Goal: Task Accomplishment & Management: Manage account settings

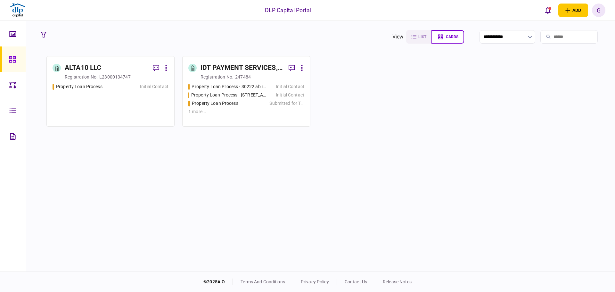
click at [238, 152] on div "ALTA10 LLC registration no. L23000134747 Property Loan Process Initial Contact …" at bounding box center [320, 163] width 565 height 214
click at [15, 135] on icon at bounding box center [12, 136] width 5 height 7
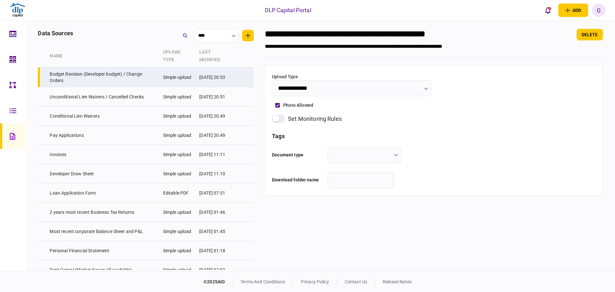
click at [20, 115] on link at bounding box center [13, 111] width 26 height 26
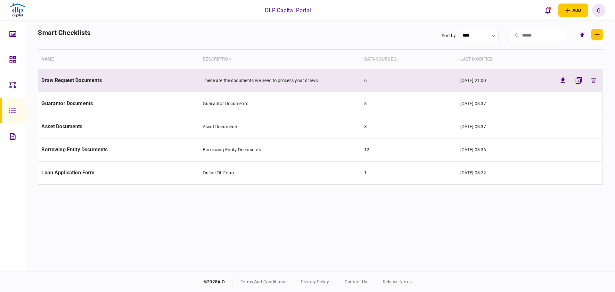
click at [92, 84] on td "Draw Request Documents" at bounding box center [119, 80] width 162 height 23
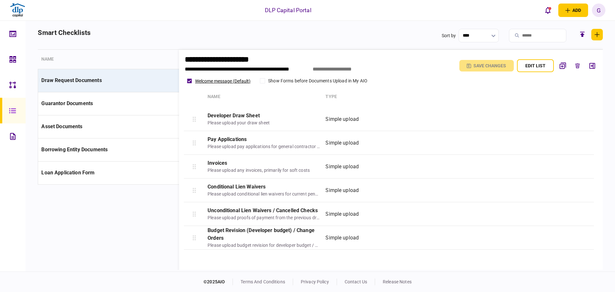
click at [12, 87] on icon at bounding box center [12, 84] width 7 height 7
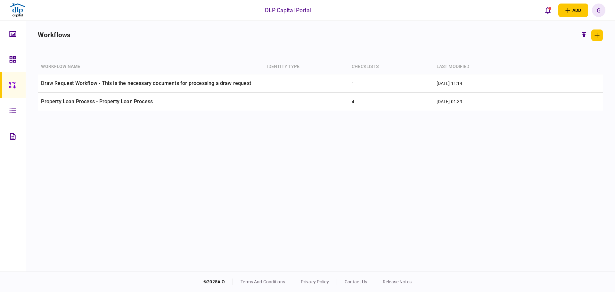
drag, startPoint x: 87, startPoint y: 138, endPoint x: 89, endPoint y: 132, distance: 6.5
click at [87, 137] on div "Workflow name identity type checklists last modified Draw Request Workflow - Th…" at bounding box center [320, 164] width 565 height 211
click at [14, 137] on icon at bounding box center [12, 136] width 5 height 7
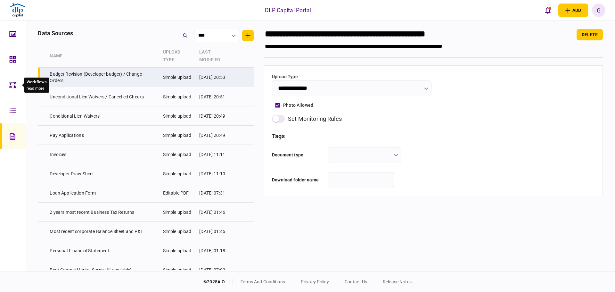
click at [20, 89] on div "Workflows read more" at bounding box center [35, 85] width 30 height 15
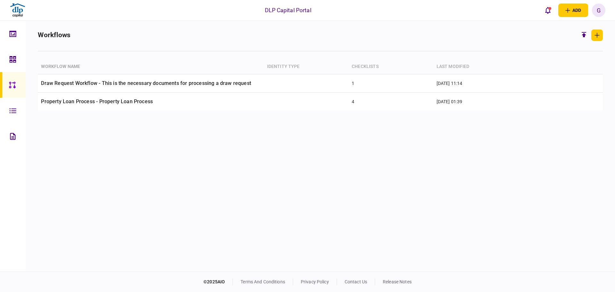
click at [105, 159] on div "Workflow name identity type checklists last modified Draw Request Workflow - Th…" at bounding box center [320, 164] width 565 height 211
click at [7, 141] on link at bounding box center [13, 136] width 26 height 26
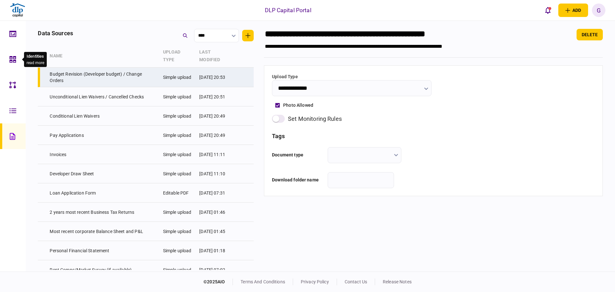
click at [19, 62] on div at bounding box center [14, 59] width 10 height 26
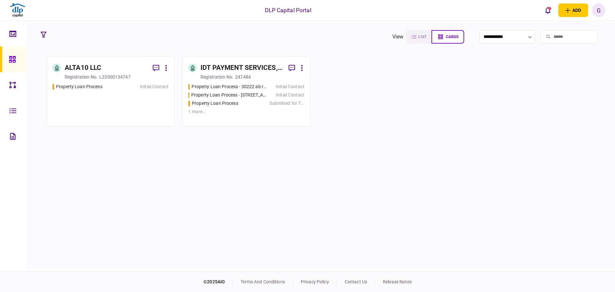
click at [460, 126] on div "ALTA10 LLC registration no. L23000134747 Property Loan Process Initial Contact …" at bounding box center [320, 163] width 565 height 214
click at [574, 9] on button "add" at bounding box center [574, 10] width 30 height 13
click at [548, 105] on section "ALTA10 LLC registration no. L23000134747 Property Loan Process Initial Contact …" at bounding box center [320, 91] width 548 height 71
click at [576, 8] on button "add" at bounding box center [574, 10] width 30 height 13
click at [479, 144] on div "ALTA10 LLC registration no. L23000134747 Property Loan Process Initial Contact …" at bounding box center [320, 163] width 565 height 214
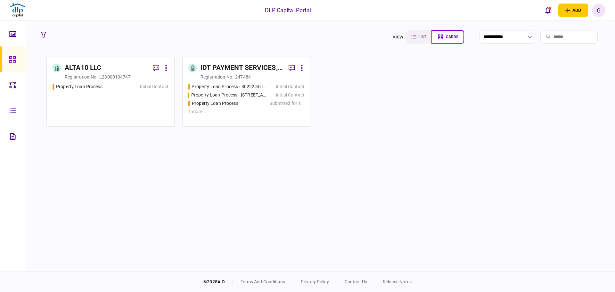
click at [468, 66] on section "ALTA10 LLC registration no. L23000134747 Property Loan Process Initial Contact …" at bounding box center [320, 91] width 548 height 71
click at [569, 9] on icon "open adding identity options" at bounding box center [568, 10] width 5 height 5
click at [547, 25] on div "business identity" at bounding box center [562, 24] width 51 height 6
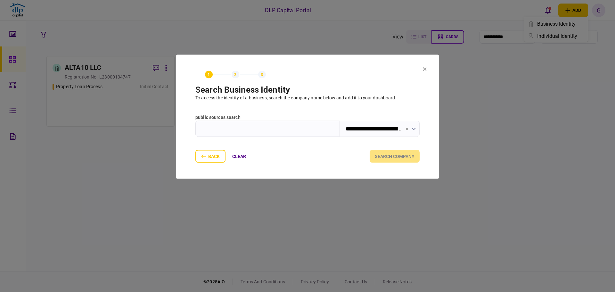
drag, startPoint x: 233, startPoint y: 131, endPoint x: 252, endPoint y: 150, distance: 27.0
click at [233, 129] on input "text" at bounding box center [268, 129] width 145 height 16
type input "**********"
click at [382, 155] on button "search company" at bounding box center [395, 156] width 50 height 13
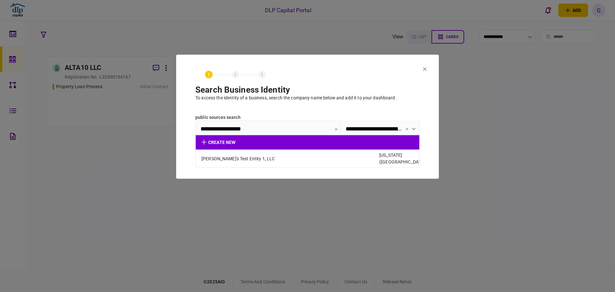
click at [223, 143] on div "create new" at bounding box center [286, 142] width 168 height 7
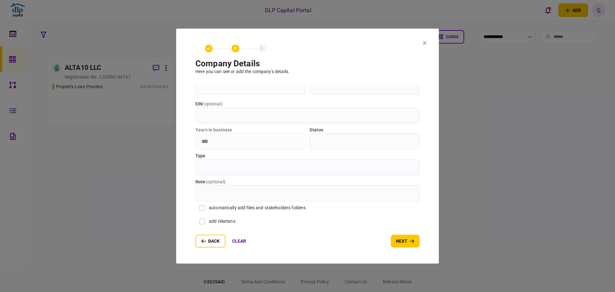
scroll to position [67, 0]
click at [235, 166] on input "Type" at bounding box center [308, 167] width 224 height 16
click at [330, 140] on input "status" at bounding box center [365, 141] width 110 height 16
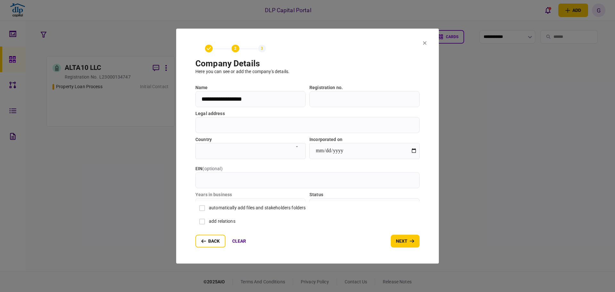
scroll to position [0, 0]
click at [218, 242] on button "back" at bounding box center [211, 241] width 30 height 13
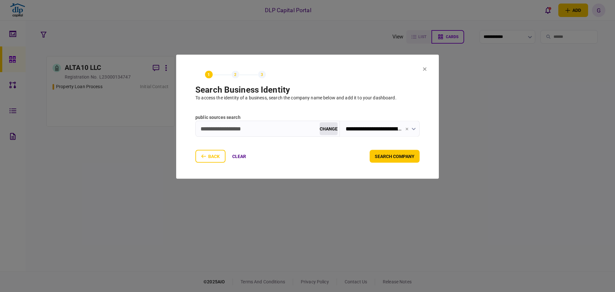
click at [219, 156] on div "back clear" at bounding box center [224, 156] width 56 height 13
click at [212, 157] on div "back clear" at bounding box center [224, 156] width 56 height 13
click at [245, 155] on button "clear" at bounding box center [239, 156] width 24 height 13
click at [245, 156] on button "clear" at bounding box center [239, 156] width 24 height 13
click at [425, 67] on button at bounding box center [425, 69] width 4 height 5
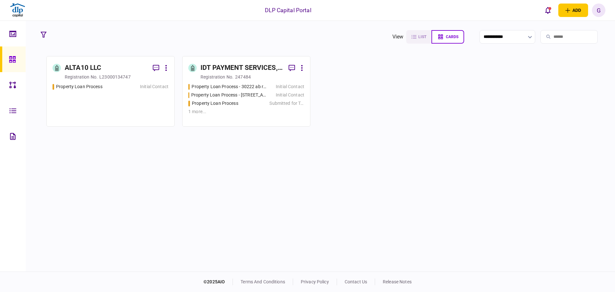
drag, startPoint x: 567, startPoint y: 7, endPoint x: 564, endPoint y: 17, distance: 10.0
click at [567, 7] on button "add" at bounding box center [574, 10] width 30 height 13
click at [576, 26] on div "business identity" at bounding box center [562, 24] width 51 height 6
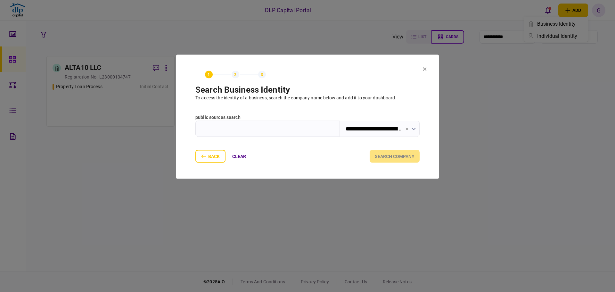
click at [285, 133] on input "text" at bounding box center [268, 129] width 145 height 16
click at [285, 128] on input "text" at bounding box center [268, 129] width 145 height 16
type input "*"
type input "******"
click at [196, 142] on button "submit" at bounding box center [196, 142] width 0 height 0
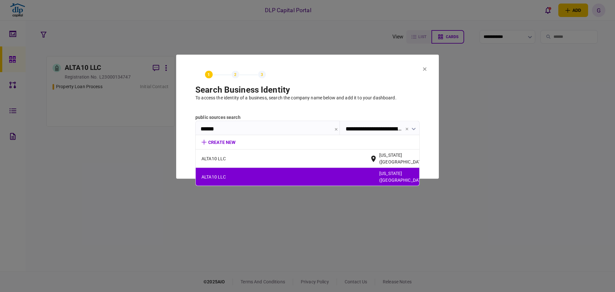
click at [302, 173] on span "ALTA10 LLC" at bounding box center [286, 176] width 168 height 7
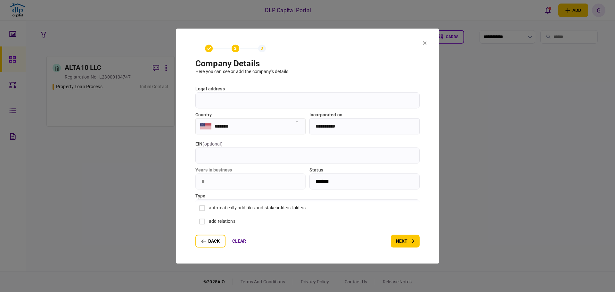
scroll to position [67, 0]
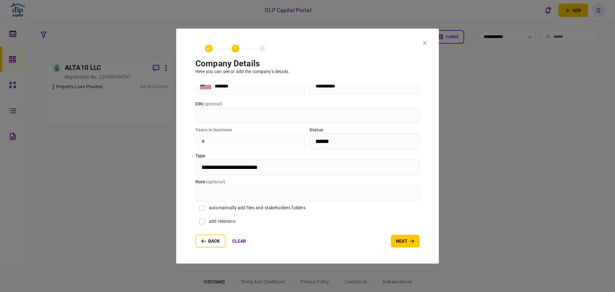
click at [396, 235] on button "next" at bounding box center [405, 241] width 29 height 13
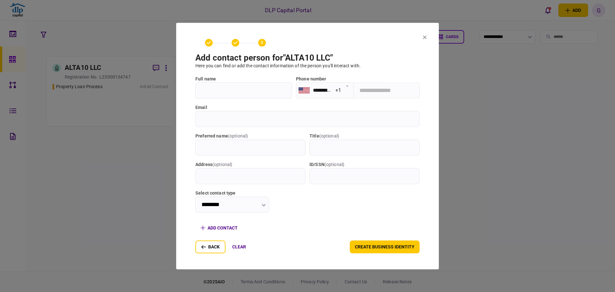
click at [219, 81] on label "full name" at bounding box center [244, 79] width 97 height 7
click at [219, 82] on input "full name" at bounding box center [244, 90] width 97 height 16
type input "********"
type input "**********"
click at [331, 112] on input "email" at bounding box center [308, 119] width 224 height 16
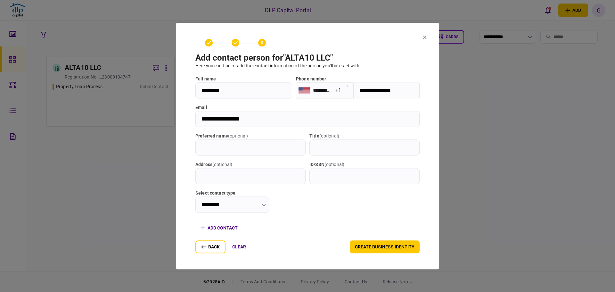
type input "**********"
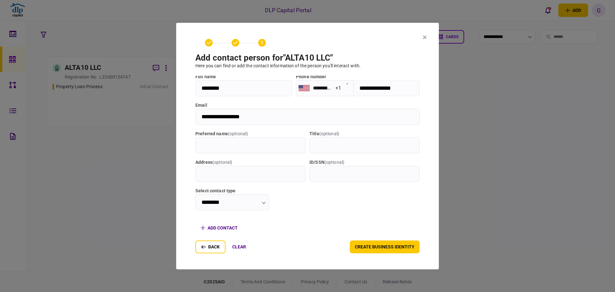
scroll to position [3, 0]
drag, startPoint x: 286, startPoint y: 142, endPoint x: 286, endPoint y: 150, distance: 8.0
click at [286, 146] on input "Preferred name ( optional )" at bounding box center [251, 145] width 110 height 16
type input "****"
click at [260, 206] on input "********" at bounding box center [233, 202] width 74 height 16
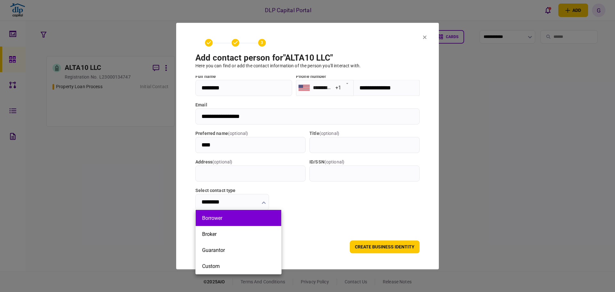
click at [244, 223] on li "Borrower" at bounding box center [239, 218] width 86 height 16
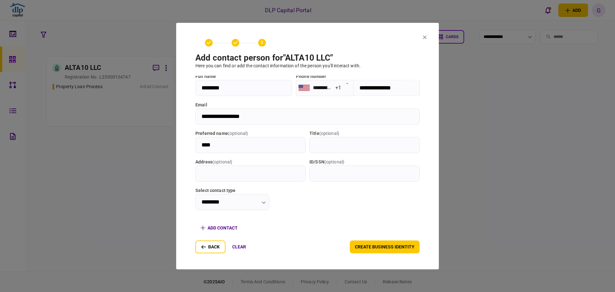
click at [251, 202] on input "********" at bounding box center [233, 202] width 74 height 16
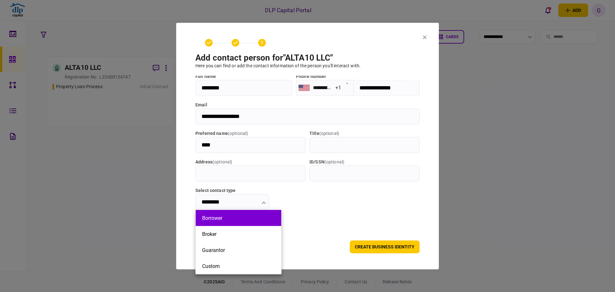
click at [244, 224] on li "Borrower" at bounding box center [239, 218] width 86 height 16
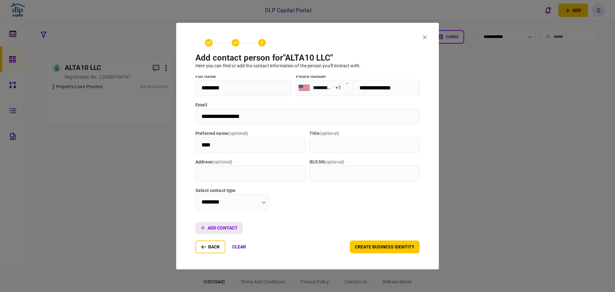
click at [221, 229] on button "add contact" at bounding box center [219, 228] width 47 height 12
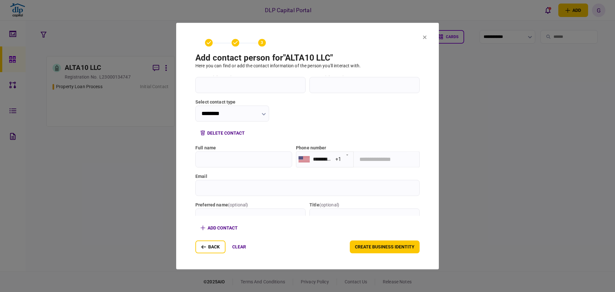
scroll to position [84, 0]
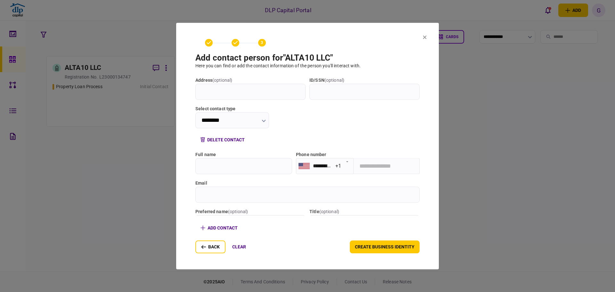
click at [259, 171] on input "full name" at bounding box center [244, 166] width 97 height 16
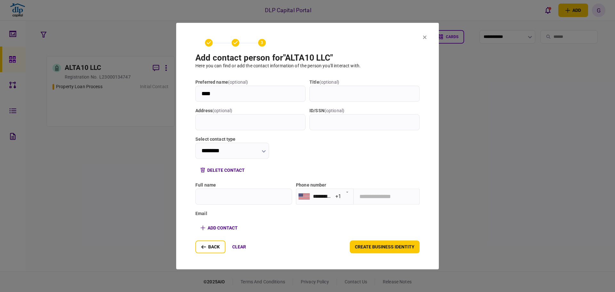
scroll to position [0, 0]
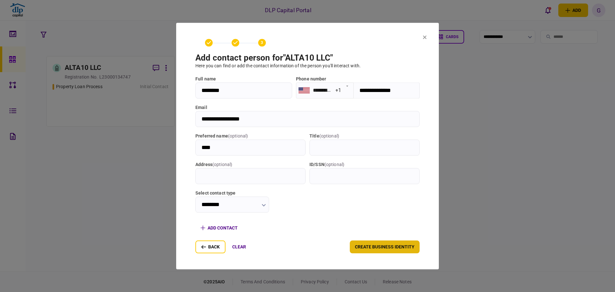
click at [363, 243] on button "create business identity" at bounding box center [385, 246] width 70 height 13
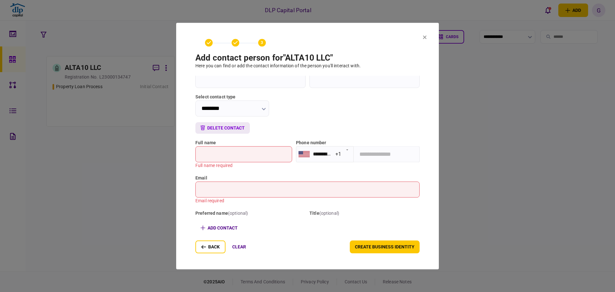
click at [228, 130] on button "delete contact" at bounding box center [223, 128] width 54 height 12
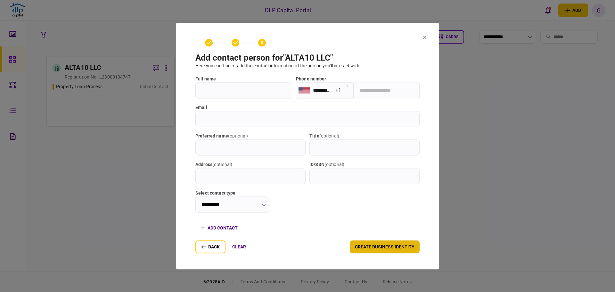
click at [376, 252] on button "create business identity" at bounding box center [385, 246] width 70 height 13
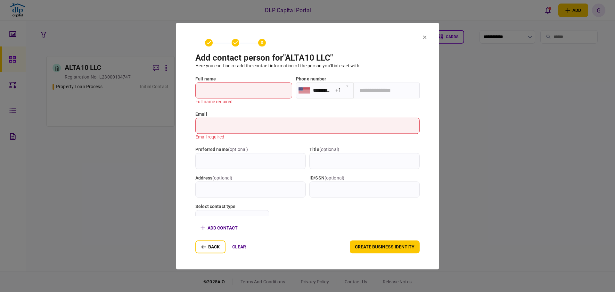
click at [234, 80] on label "full name" at bounding box center [244, 79] width 97 height 7
click at [234, 82] on input "full name" at bounding box center [244, 90] width 97 height 16
click at [235, 90] on input "full name" at bounding box center [244, 90] width 97 height 16
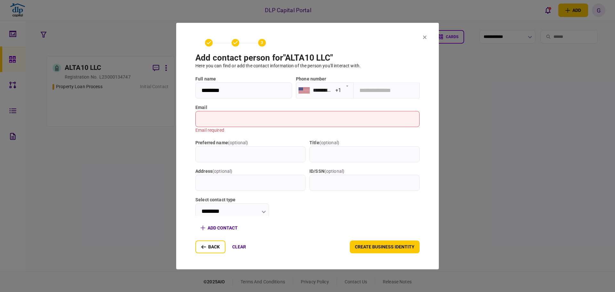
type input "********"
type input "**********"
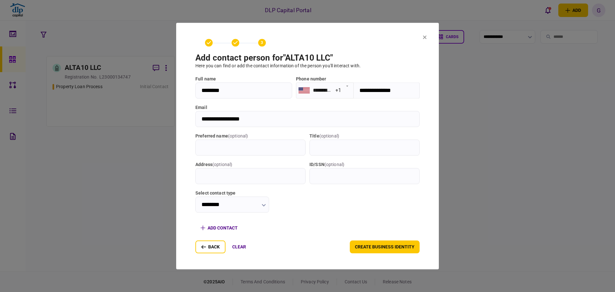
type input "**********"
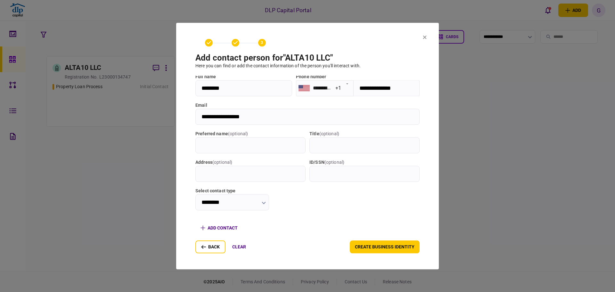
scroll to position [3, 0]
click at [359, 245] on button "create business identity" at bounding box center [385, 246] width 70 height 13
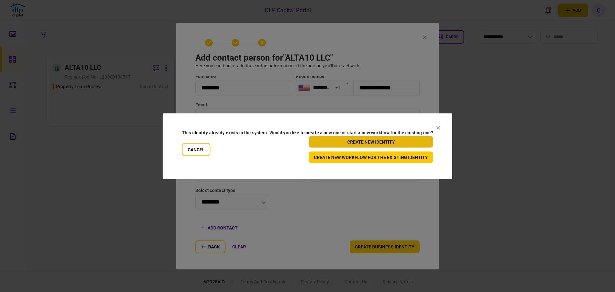
click at [352, 143] on button "Create New Identity" at bounding box center [371, 142] width 124 height 12
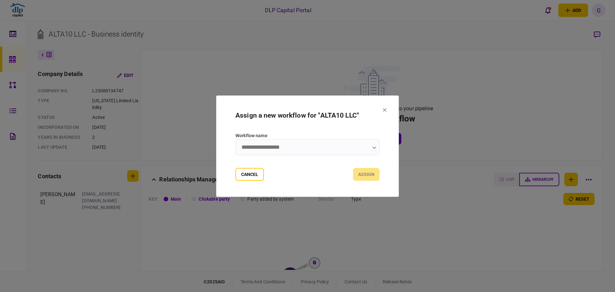
click at [322, 153] on input "Workflow name" at bounding box center [308, 147] width 144 height 16
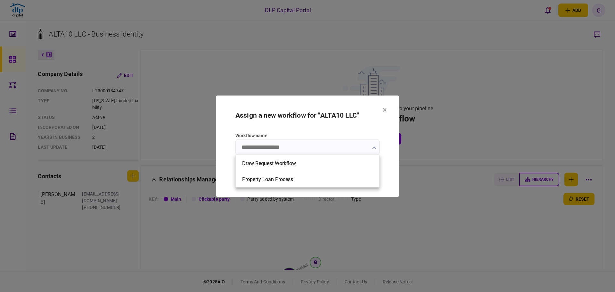
click at [345, 191] on div at bounding box center [307, 146] width 615 height 292
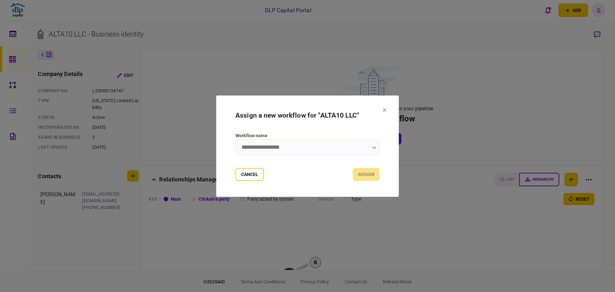
click at [327, 149] on input "Workflow name" at bounding box center [308, 147] width 144 height 16
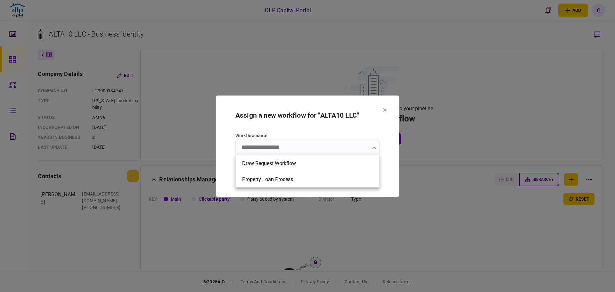
click at [314, 245] on div at bounding box center [307, 146] width 615 height 292
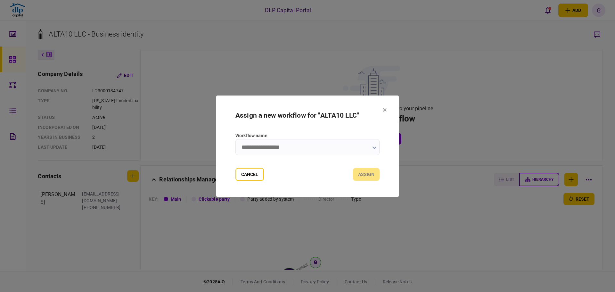
click at [350, 146] on input "Workflow name" at bounding box center [308, 147] width 144 height 16
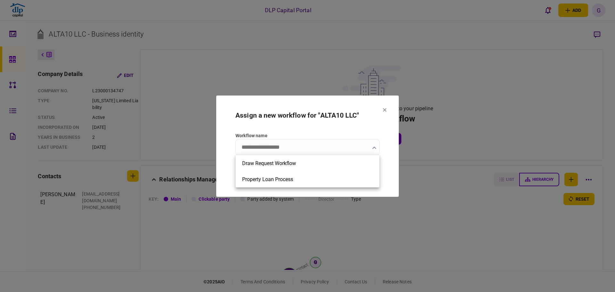
click at [376, 121] on div at bounding box center [307, 146] width 615 height 292
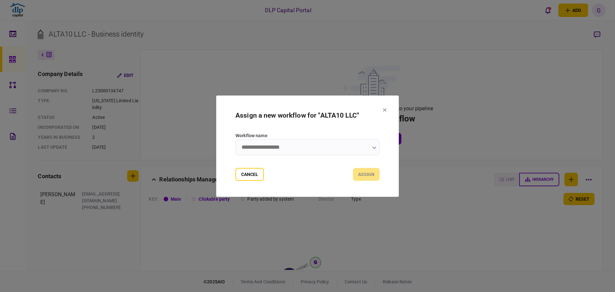
click at [302, 152] on input "Workflow name" at bounding box center [308, 147] width 144 height 16
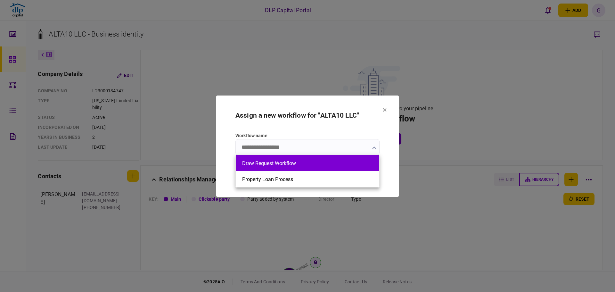
click at [270, 166] on button "Draw Request Workflow" at bounding box center [307, 163] width 131 height 6
type input "**********"
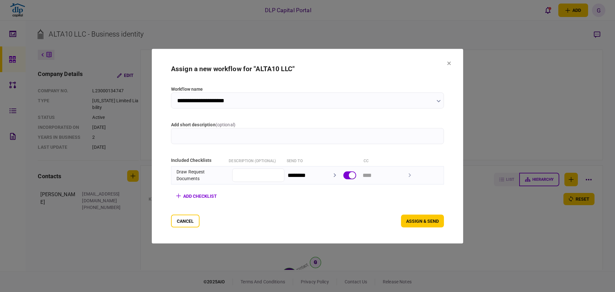
click at [297, 217] on div "Cancel assign & send" at bounding box center [307, 220] width 273 height 13
click at [204, 137] on input "add short description ( optional )" at bounding box center [307, 136] width 273 height 16
click at [272, 125] on label "add short description ( optional )" at bounding box center [307, 124] width 273 height 7
click at [272, 128] on input "add short description ( optional )" at bounding box center [307, 136] width 273 height 16
click at [295, 96] on input "**********" at bounding box center [307, 100] width 273 height 16
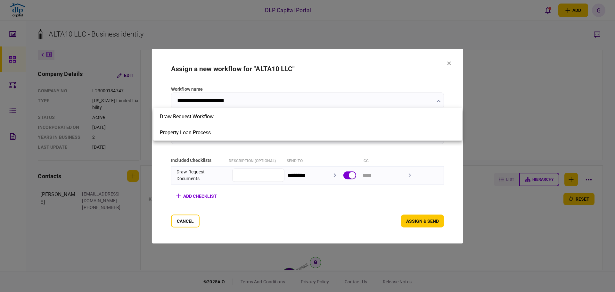
click at [295, 100] on div at bounding box center [307, 146] width 615 height 292
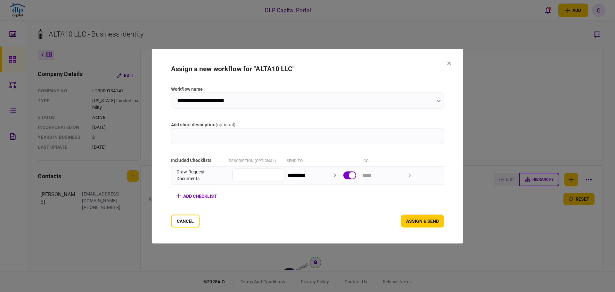
click at [289, 123] on label "add short description ( optional )" at bounding box center [307, 124] width 273 height 7
click at [289, 128] on input "add short description ( optional )" at bounding box center [307, 136] width 273 height 16
click at [288, 129] on input "add short description ( optional )" at bounding box center [307, 136] width 273 height 16
click at [279, 129] on input "add short description ( optional )" at bounding box center [307, 136] width 273 height 16
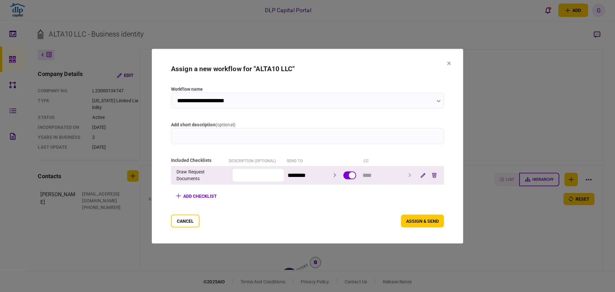
click at [252, 181] on div "Draw Request Documents ********" at bounding box center [307, 175] width 273 height 18
click at [252, 177] on input "text" at bounding box center [258, 175] width 53 height 13
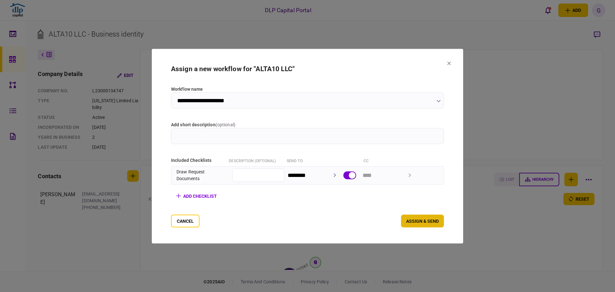
click at [444, 222] on button "assign & send" at bounding box center [422, 220] width 43 height 13
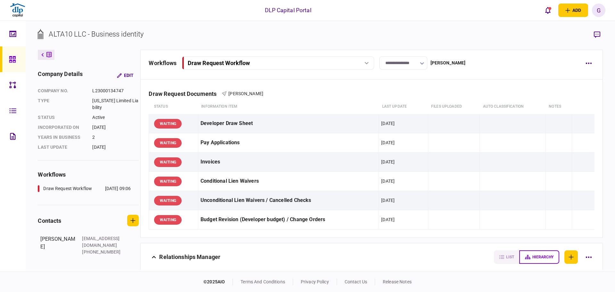
click at [253, 70] on div "**********" at bounding box center [371, 65] width 462 height 30
click at [253, 64] on div "Draw Request Workflow" at bounding box center [271, 63] width 166 height 7
click at [257, 64] on div "Draw Request Workflow" at bounding box center [271, 63] width 166 height 7
click at [403, 65] on input "**********" at bounding box center [403, 62] width 48 height 13
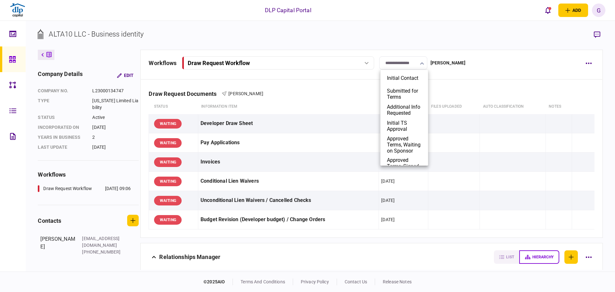
click at [490, 81] on div at bounding box center [307, 146] width 615 height 292
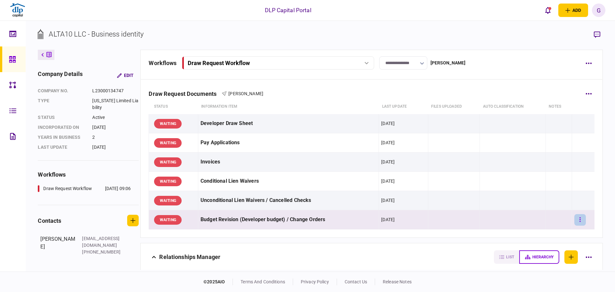
click at [578, 220] on button "button" at bounding box center [581, 220] width 12 height 12
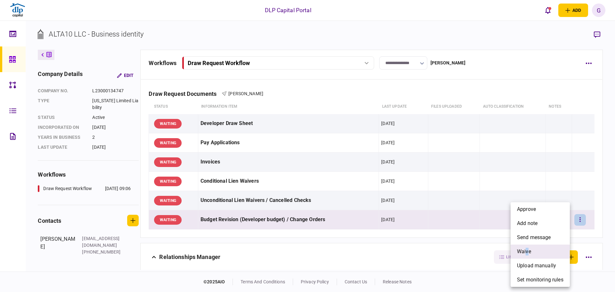
click at [528, 254] on span "waive" at bounding box center [524, 252] width 14 height 8
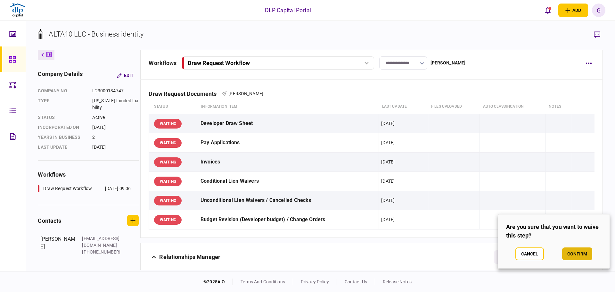
click at [590, 249] on button "confirm" at bounding box center [577, 253] width 30 height 13
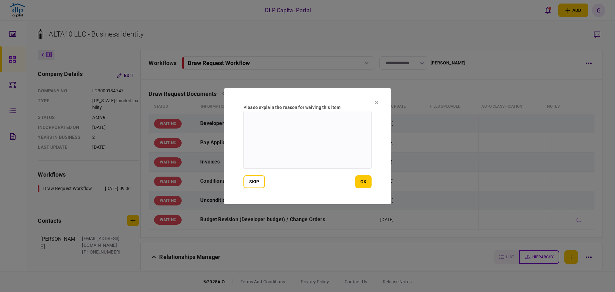
click at [347, 159] on textarea at bounding box center [308, 140] width 128 height 58
type textarea "*"
type textarea "**********"
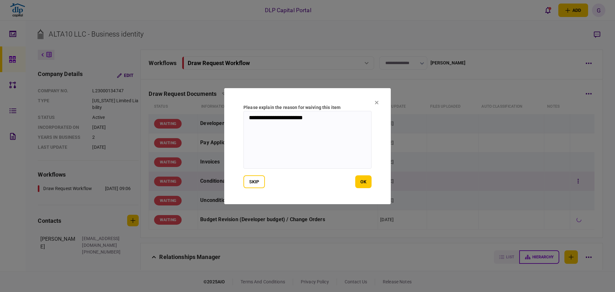
click at [366, 184] on button "ok" at bounding box center [363, 181] width 16 height 13
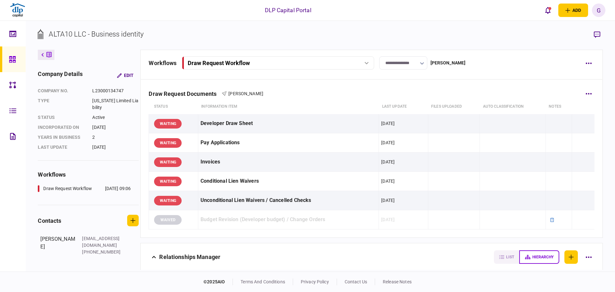
drag, startPoint x: 245, startPoint y: 83, endPoint x: 275, endPoint y: 84, distance: 30.2
click at [245, 83] on div "Draw Request Documents Gary Cho" at bounding box center [372, 90] width 446 height 20
click at [591, 91] on div "Draw Request Documents Gary Cho status Information item last update Files uploa…" at bounding box center [372, 159] width 462 height 158
click at [590, 58] on button "button" at bounding box center [589, 63] width 12 height 12
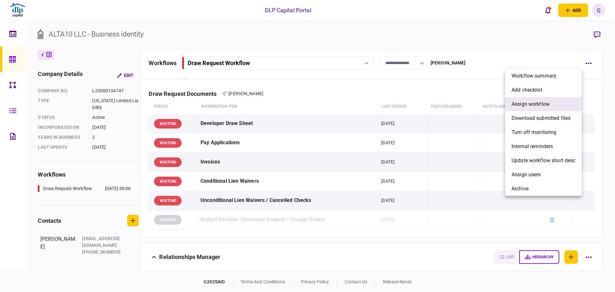
click at [552, 103] on li "assign workflow" at bounding box center [543, 104] width 77 height 14
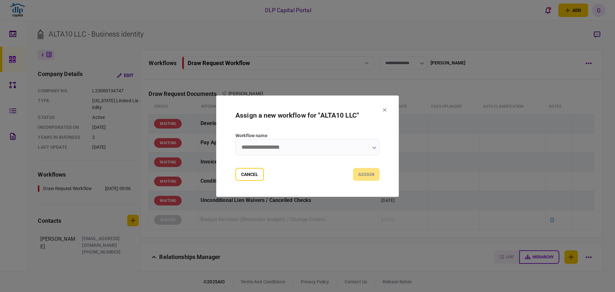
click at [313, 144] on input "Workflow name" at bounding box center [308, 147] width 144 height 16
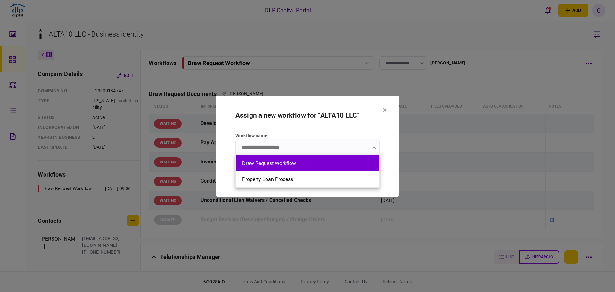
click at [287, 165] on button "Draw Request Workflow" at bounding box center [307, 163] width 131 height 6
type input "**********"
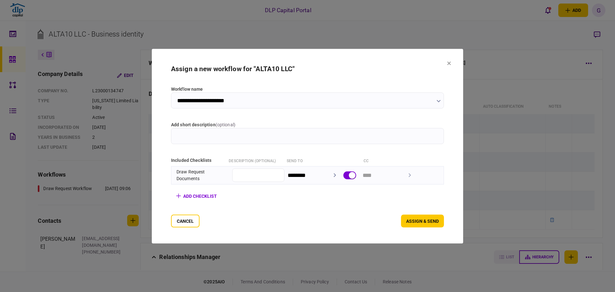
click at [191, 144] on section "**********" at bounding box center [307, 146] width 273 height 162
click at [336, 108] on section "**********" at bounding box center [307, 146] width 273 height 162
click at [336, 103] on input "**********" at bounding box center [307, 100] width 273 height 16
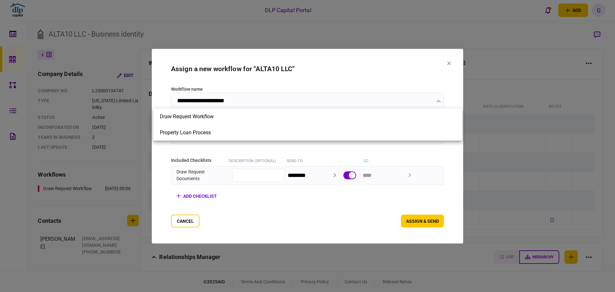
click at [352, 220] on div at bounding box center [307, 146] width 615 height 292
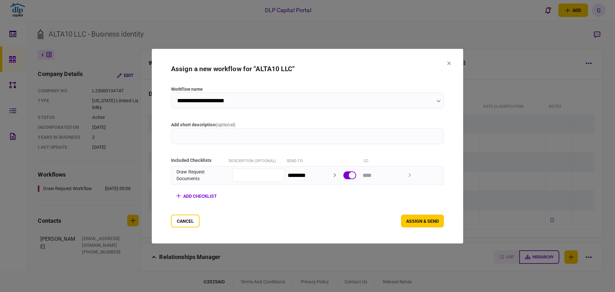
click at [256, 129] on input "add short description ( optional )" at bounding box center [307, 136] width 273 height 16
click at [451, 62] on icon at bounding box center [449, 63] width 4 height 4
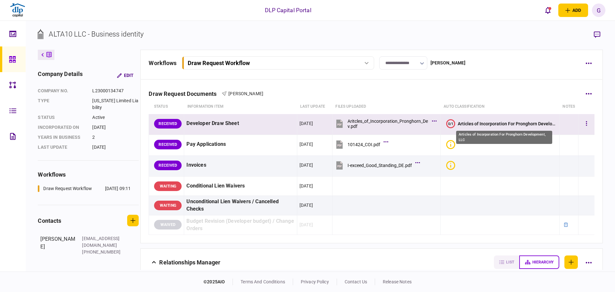
click at [465, 123] on div "Articles of Incorporation For Pronghorn Development, LLC" at bounding box center [507, 123] width 99 height 5
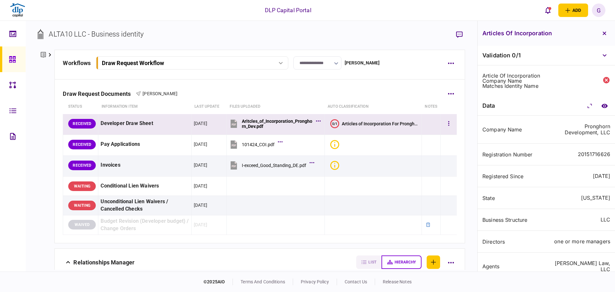
click at [183, 126] on div "Developer Draw Sheet" at bounding box center [145, 123] width 88 height 14
click at [603, 36] on button "button" at bounding box center [605, 34] width 12 height 12
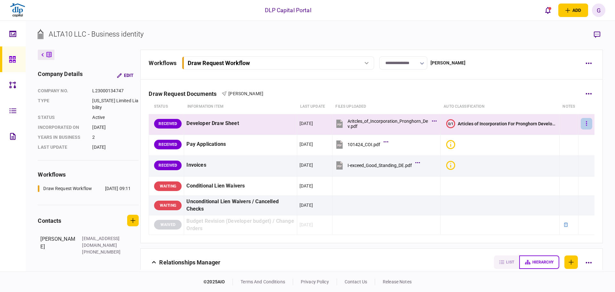
click at [581, 123] on button "button" at bounding box center [587, 124] width 12 height 12
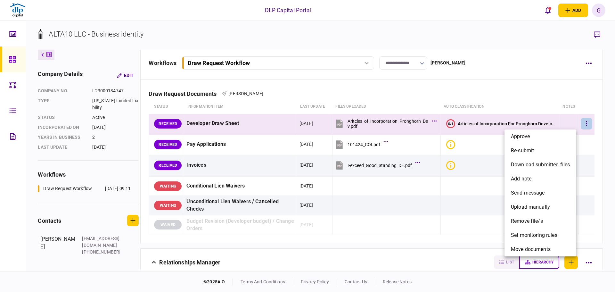
drag, startPoint x: 344, startPoint y: 127, endPoint x: 351, endPoint y: 127, distance: 6.7
click at [344, 127] on div at bounding box center [307, 146] width 615 height 292
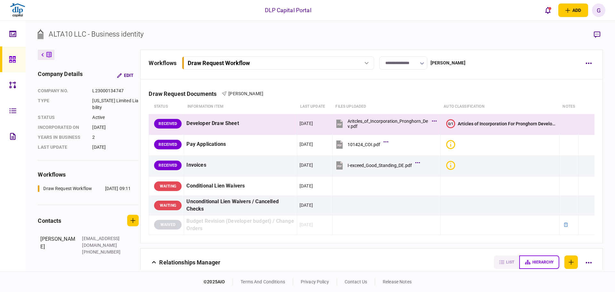
click at [360, 122] on div "approve re-submit download submitted files add note send message upload manuall…" at bounding box center [307, 146] width 615 height 292
click at [350, 123] on div "Aritcles_of_Incorporation_Pronghorn_Dev.pdf" at bounding box center [388, 124] width 81 height 10
click at [567, 121] on td at bounding box center [569, 124] width 19 height 21
click at [587, 124] on button "button" at bounding box center [587, 124] width 12 height 12
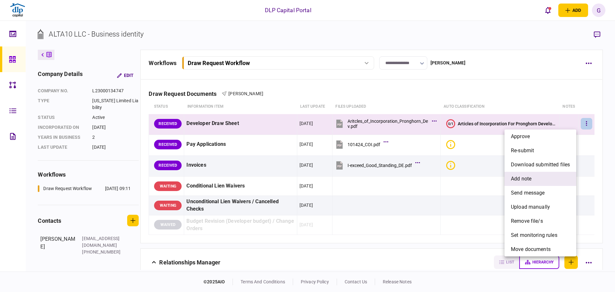
click at [532, 178] on li "add note" at bounding box center [541, 179] width 72 height 14
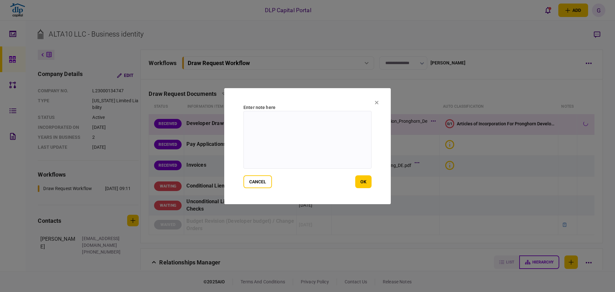
drag, startPoint x: 339, startPoint y: 151, endPoint x: 342, endPoint y: 154, distance: 4.8
click at [341, 152] on textarea at bounding box center [308, 140] width 128 height 58
click at [376, 101] on icon at bounding box center [377, 103] width 4 height 4
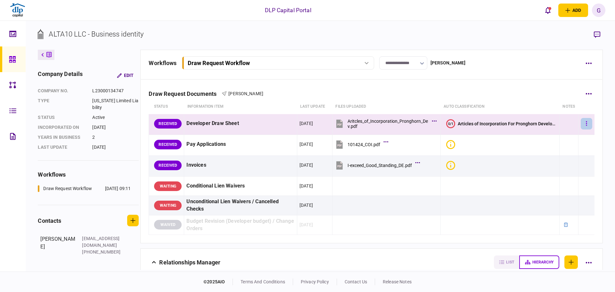
click at [583, 125] on button "button" at bounding box center [587, 124] width 12 height 12
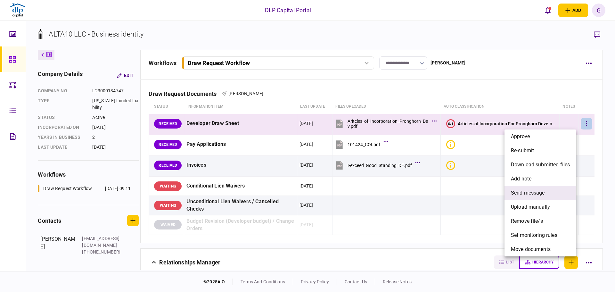
click at [541, 193] on span "send message" at bounding box center [528, 193] width 34 height 8
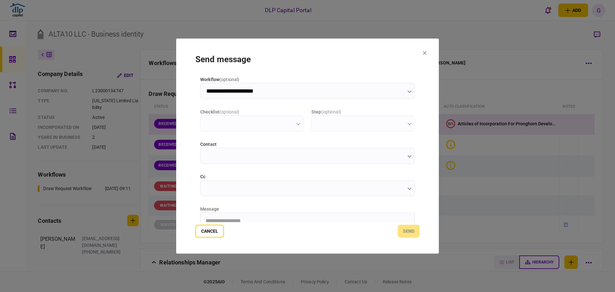
type input "**********"
click at [283, 160] on input "********" at bounding box center [307, 156] width 215 height 16
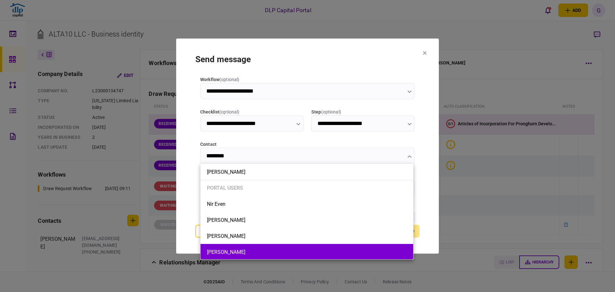
click at [262, 249] on button "[PERSON_NAME]" at bounding box center [307, 252] width 200 height 6
type input "**********"
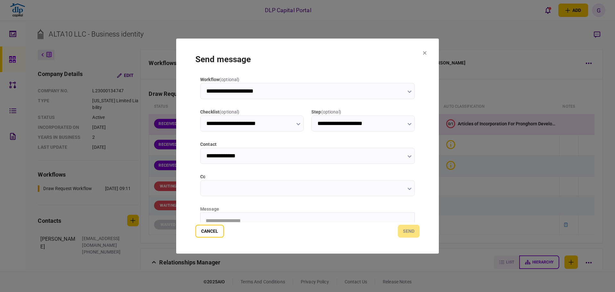
click at [252, 158] on input "**********" at bounding box center [307, 156] width 215 height 16
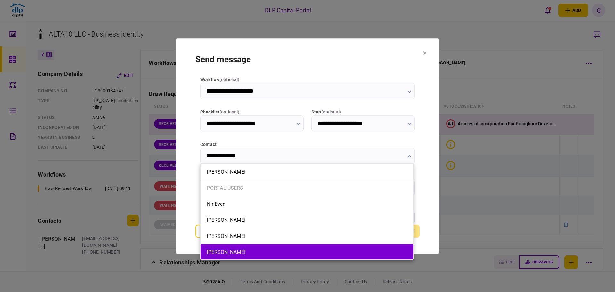
click at [258, 248] on li "[PERSON_NAME]" at bounding box center [307, 252] width 213 height 16
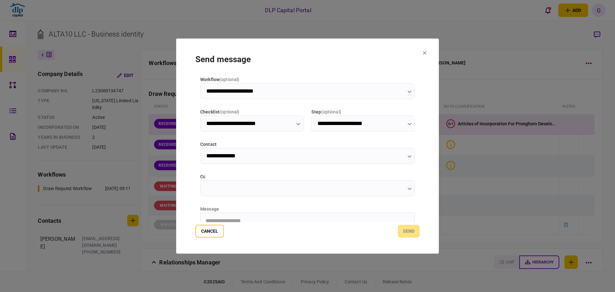
click at [247, 190] on input "cc" at bounding box center [307, 188] width 215 height 16
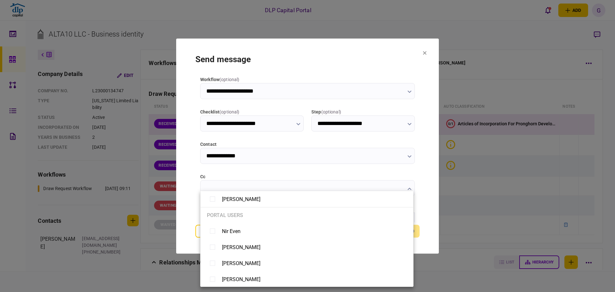
click at [179, 222] on div at bounding box center [307, 146] width 615 height 292
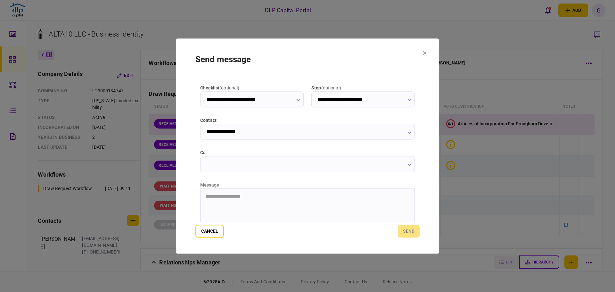
scroll to position [64, 0]
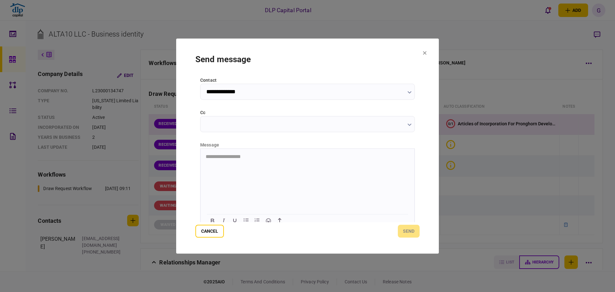
drag, startPoint x: 236, startPoint y: 173, endPoint x: 258, endPoint y: 190, distance: 28.6
click at [236, 164] on html "**********" at bounding box center [308, 156] width 214 height 16
drag, startPoint x: 396, startPoint y: 229, endPoint x: 398, endPoint y: 231, distance: 3.4
click at [396, 228] on div "Cancel send" at bounding box center [308, 231] width 224 height 13
click at [402, 229] on button "send" at bounding box center [409, 231] width 22 height 13
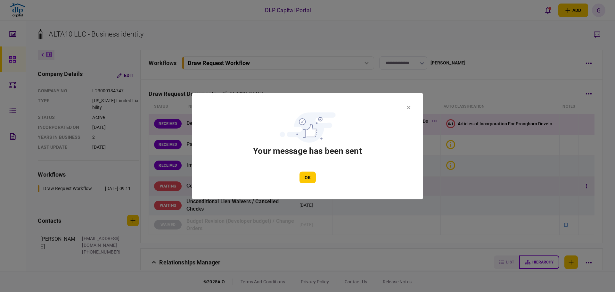
click at [308, 177] on button "OK" at bounding box center [308, 177] width 16 height 12
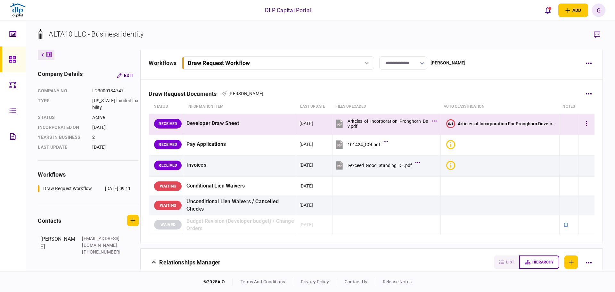
click at [450, 124] on text "0/1" at bounding box center [450, 123] width 5 height 4
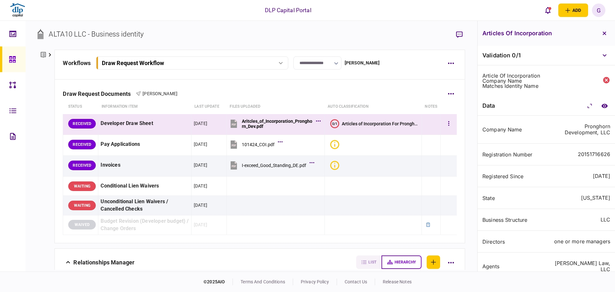
click at [422, 123] on td at bounding box center [431, 124] width 19 height 21
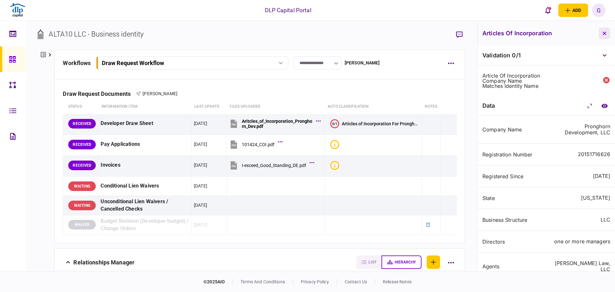
click at [604, 30] on button "button" at bounding box center [605, 34] width 12 height 12
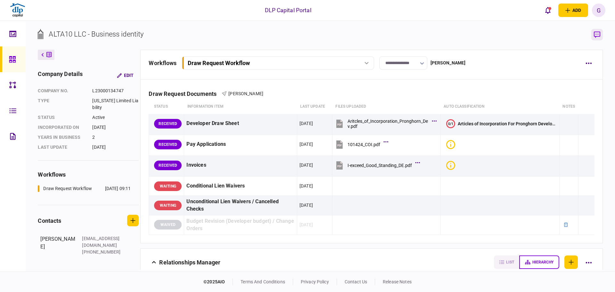
click at [600, 34] on icon "button" at bounding box center [597, 34] width 6 height 6
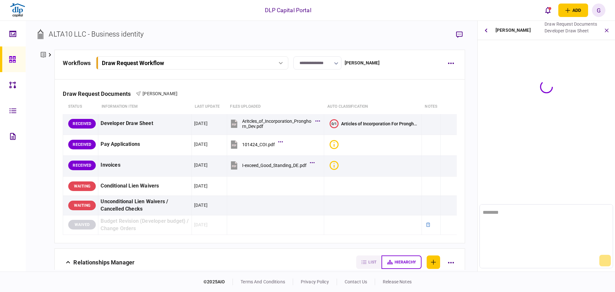
scroll to position [0, 0]
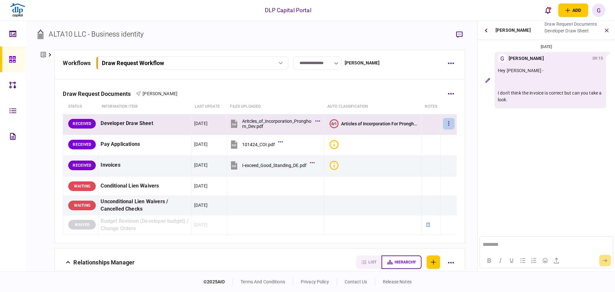
click at [445, 122] on button "button" at bounding box center [449, 124] width 12 height 12
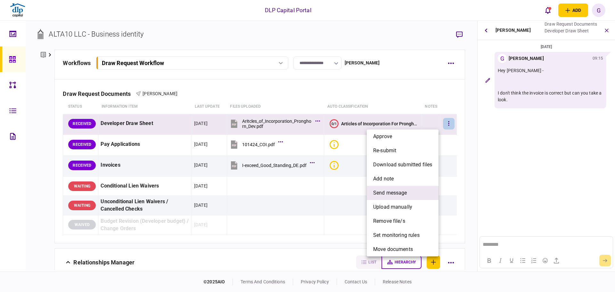
click at [417, 196] on li "send message" at bounding box center [403, 193] width 72 height 14
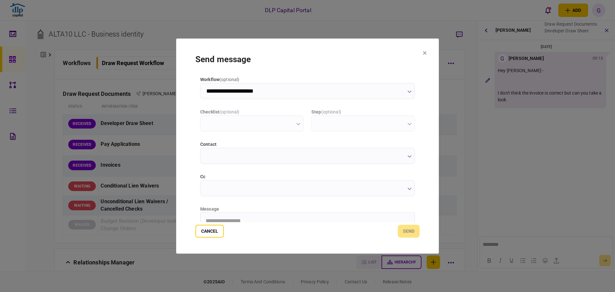
type input "**********"
type input "********"
click at [262, 160] on input "********" at bounding box center [307, 156] width 215 height 16
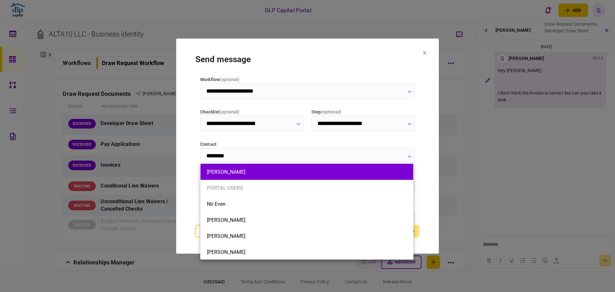
click at [230, 173] on button "[PERSON_NAME]" at bounding box center [307, 172] width 200 height 6
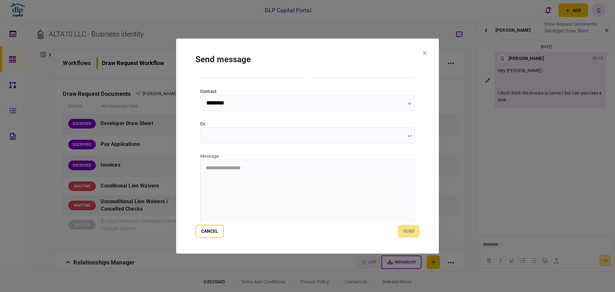
scroll to position [64, 0]
drag, startPoint x: 231, startPoint y: 172, endPoint x: 246, endPoint y: 173, distance: 14.8
click at [232, 164] on html at bounding box center [308, 156] width 214 height 16
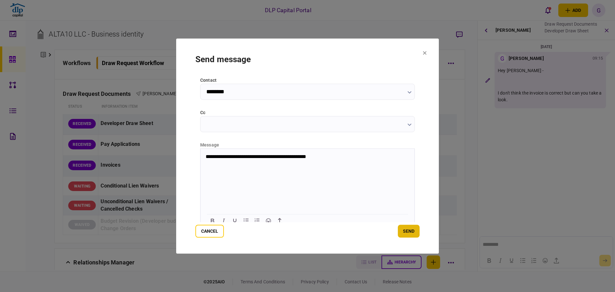
click at [412, 233] on button "send" at bounding box center [409, 231] width 22 height 13
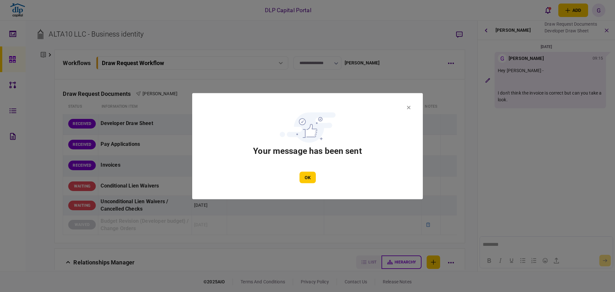
click at [410, 105] on icon at bounding box center [409, 107] width 4 height 4
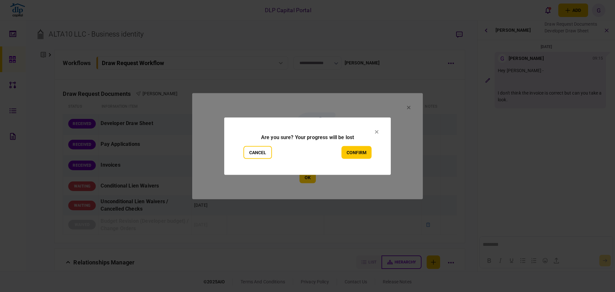
drag, startPoint x: 267, startPoint y: 154, endPoint x: 283, endPoint y: 174, distance: 25.5
click at [265, 154] on button "Cancel" at bounding box center [258, 152] width 29 height 13
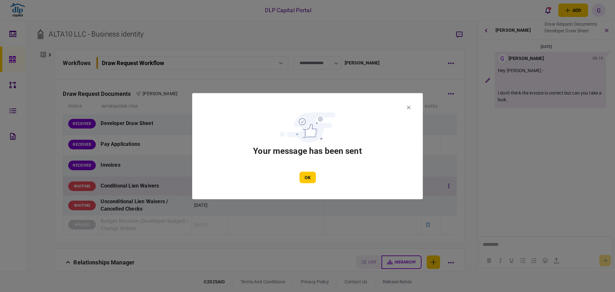
click at [311, 177] on button "OK" at bounding box center [308, 177] width 16 height 12
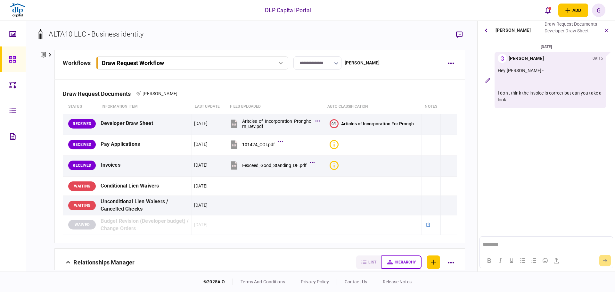
click at [529, 155] on section "[DATE] G [PERSON_NAME] 09:15 Hey [PERSON_NAME] - I don't think the invoice is c…" at bounding box center [546, 109] width 137 height 132
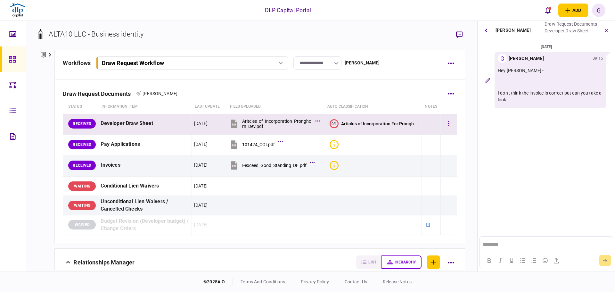
click at [356, 126] on div "Articles of Incorporation For Pronghorn Development, LLC" at bounding box center [380, 123] width 78 height 5
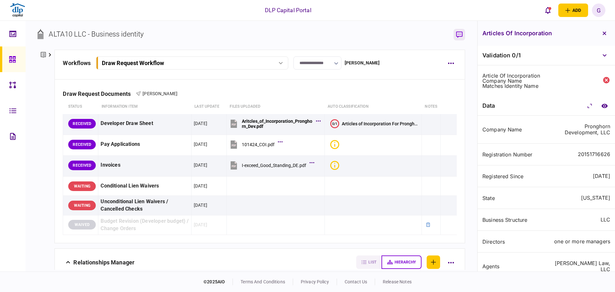
click at [459, 37] on icon "button" at bounding box center [459, 34] width 6 height 7
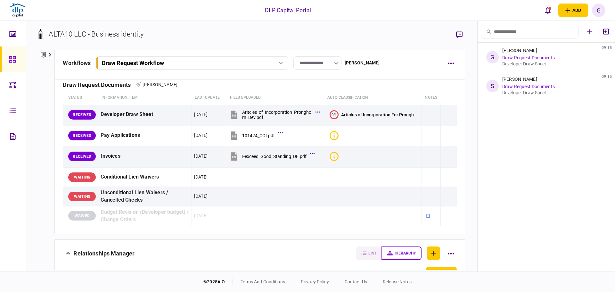
scroll to position [0, 0]
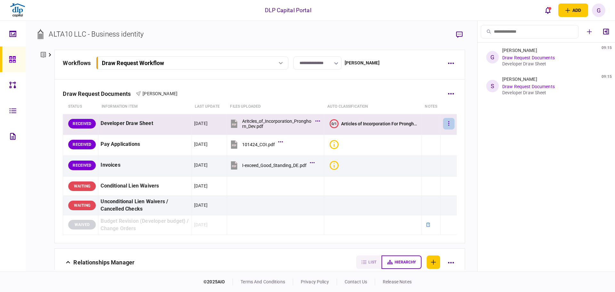
click at [448, 121] on icon "button" at bounding box center [448, 124] width 1 height 6
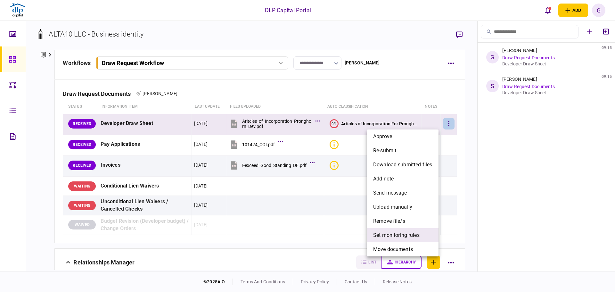
click at [415, 236] on span "set monitoring rules" at bounding box center [396, 235] width 46 height 8
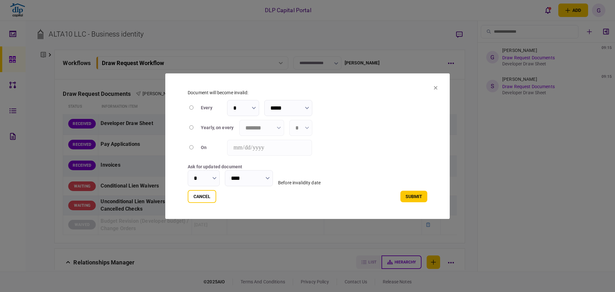
click at [193, 124] on div at bounding box center [192, 127] width 8 height 7
type input "****"
click at [202, 145] on div "on" at bounding box center [211, 147] width 21 height 7
click at [191, 149] on div at bounding box center [192, 147] width 8 height 7
click at [272, 154] on input "**********" at bounding box center [269, 148] width 85 height 16
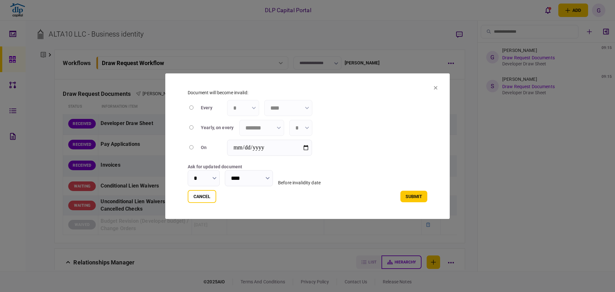
click at [278, 148] on input "**********" at bounding box center [269, 148] width 85 height 16
click at [304, 155] on section "**********" at bounding box center [308, 137] width 240 height 97
click at [440, 87] on section "**********" at bounding box center [307, 146] width 285 height 146
click at [433, 87] on section "**********" at bounding box center [307, 146] width 285 height 146
click at [434, 86] on icon at bounding box center [436, 88] width 4 height 4
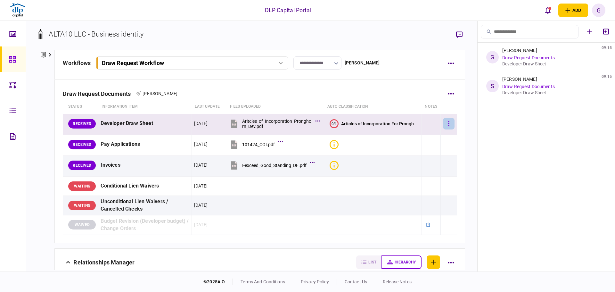
click at [448, 123] on icon "button" at bounding box center [448, 123] width 1 height 4
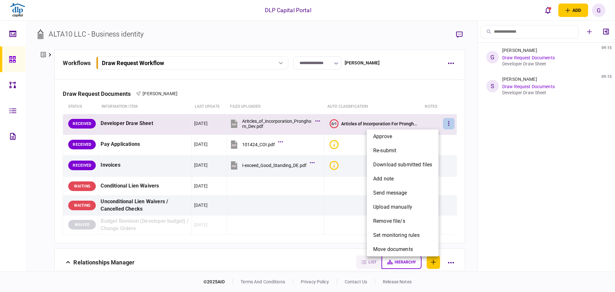
click at [466, 149] on div at bounding box center [307, 146] width 615 height 292
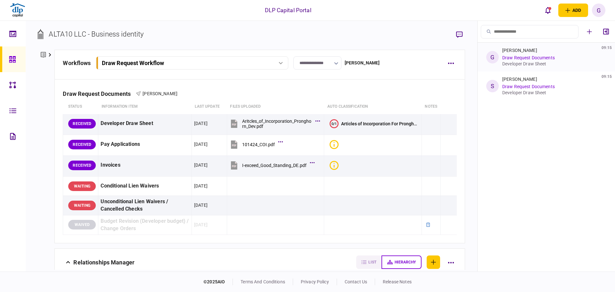
click at [525, 59] on link "Draw Request Documents" at bounding box center [529, 57] width 53 height 5
click at [547, 57] on link "Draw Request Documents" at bounding box center [529, 57] width 53 height 5
click at [548, 57] on link "Draw Request Documents" at bounding box center [529, 57] width 53 height 5
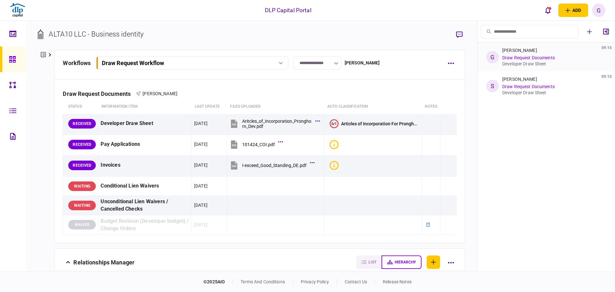
click at [573, 57] on div "[PERSON_NAME] 09:15 Draw Request Documents Developer Draw Sheet" at bounding box center [554, 57] width 102 height 19
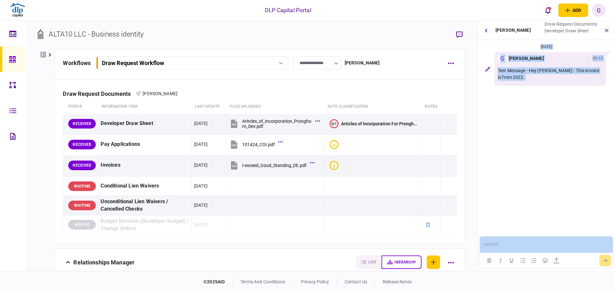
click at [571, 64] on div "Test Message - Hey [PERSON_NAME] - This invoice is from 2022." at bounding box center [550, 74] width 105 height 22
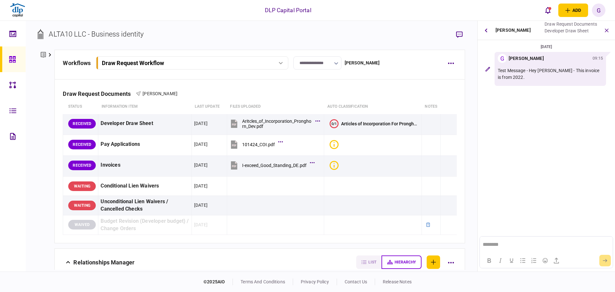
click at [572, 94] on section "[DATE] G [PERSON_NAME] 09:15 Test Message - Hey [PERSON_NAME] - This invoice is…" at bounding box center [546, 103] width 137 height 121
click at [486, 32] on icon "button" at bounding box center [486, 30] width 3 height 4
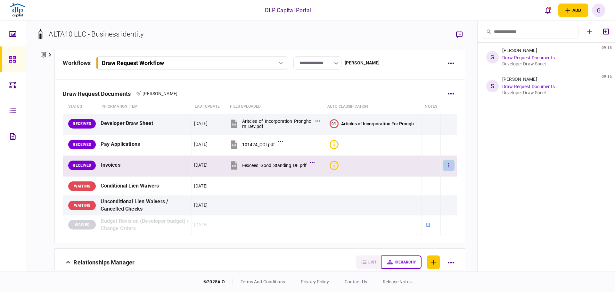
click at [448, 167] on icon "button" at bounding box center [448, 165] width 1 height 4
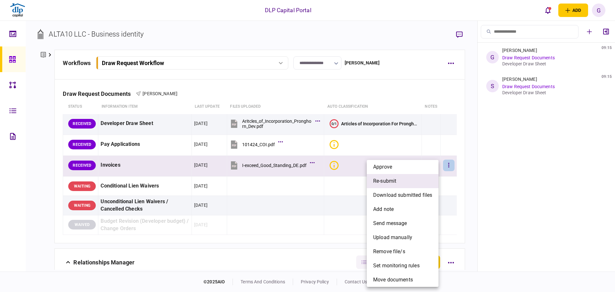
click at [413, 182] on li "re-submit" at bounding box center [403, 181] width 72 height 14
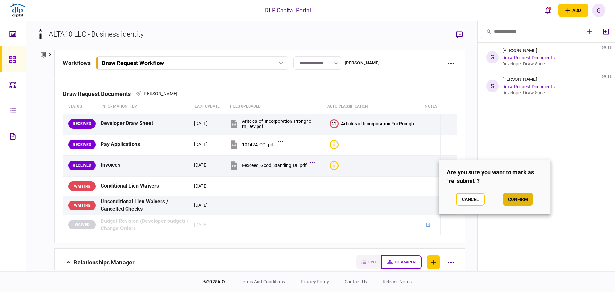
click at [525, 202] on button "confirm" at bounding box center [518, 199] width 30 height 13
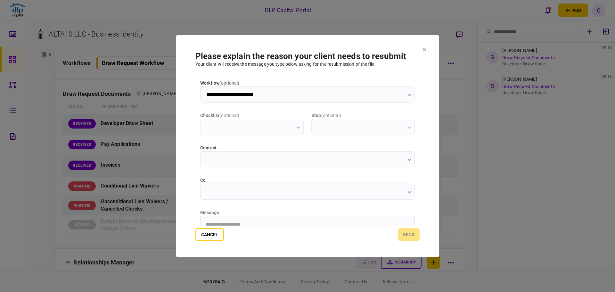
type input "**********"
type input "********"
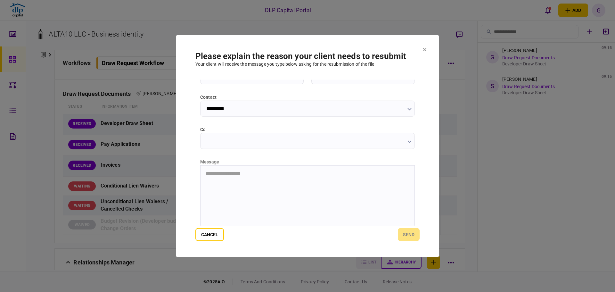
scroll to position [70, 0]
click at [263, 162] on html "**********" at bounding box center [308, 154] width 214 height 16
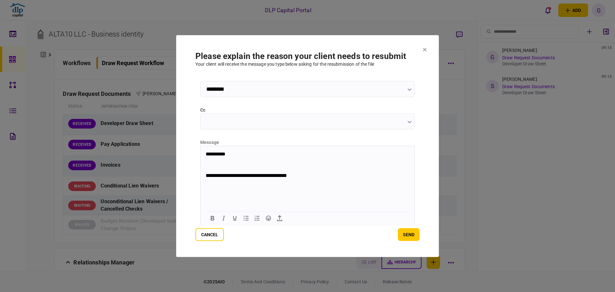
click at [399, 235] on button "send" at bounding box center [409, 234] width 22 height 13
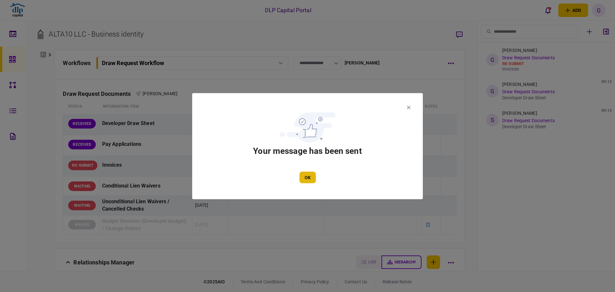
click at [312, 178] on button "OK" at bounding box center [308, 177] width 16 height 12
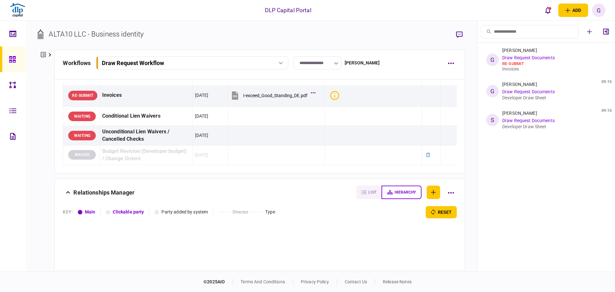
scroll to position [0, 0]
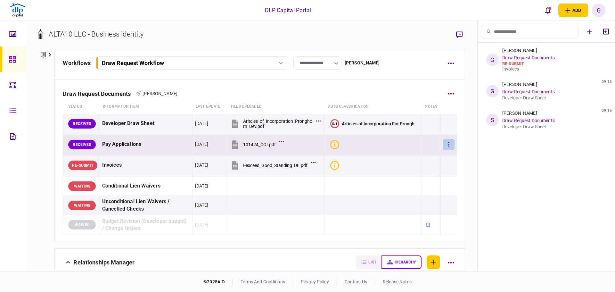
click at [443, 148] on button "button" at bounding box center [449, 145] width 12 height 12
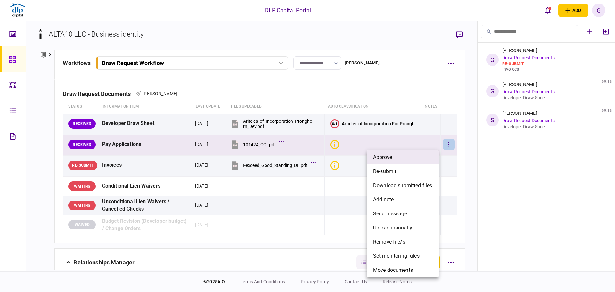
click at [417, 158] on li "approve" at bounding box center [403, 157] width 72 height 14
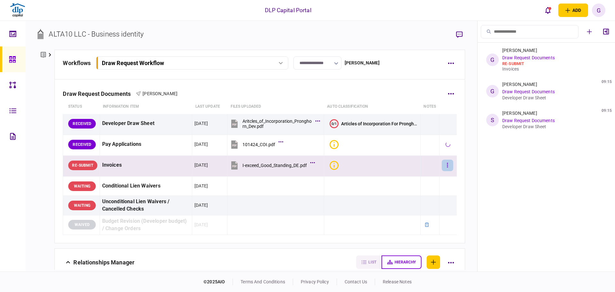
click at [446, 167] on button "button" at bounding box center [448, 166] width 12 height 12
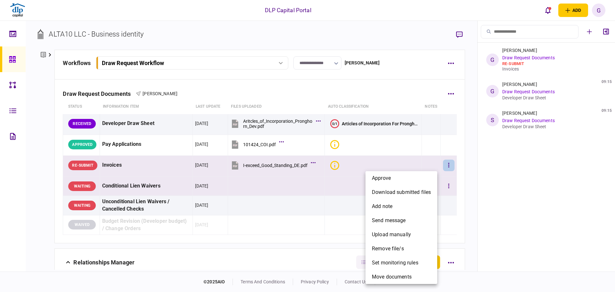
drag, startPoint x: 431, startPoint y: 181, endPoint x: 434, endPoint y: 184, distance: 4.3
click at [431, 180] on li "approve" at bounding box center [402, 178] width 72 height 14
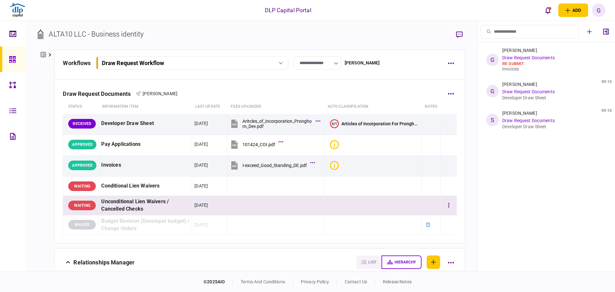
drag, startPoint x: 453, startPoint y: 193, endPoint x: 437, endPoint y: 207, distance: 20.9
click at [437, 207] on tr "WAITING Unconditional Lien Waivers / Cancelled Checks [DATE]" at bounding box center [260, 206] width 394 height 20
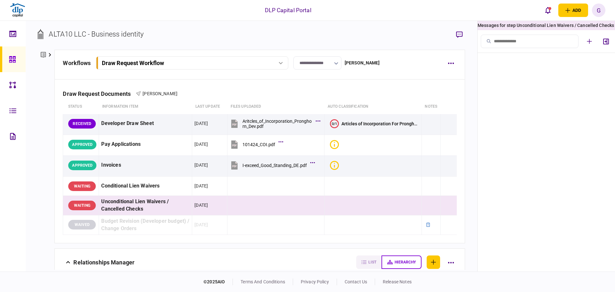
click at [44, 53] on icon at bounding box center [43, 55] width 5 height 6
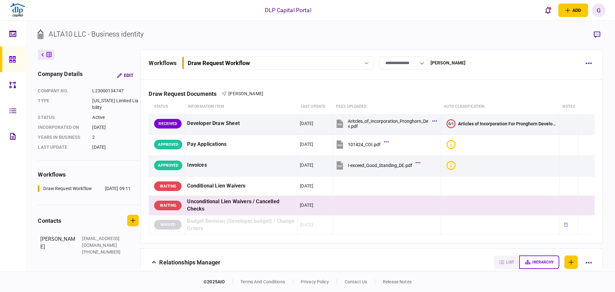
click at [43, 54] on icon at bounding box center [42, 55] width 3 height 4
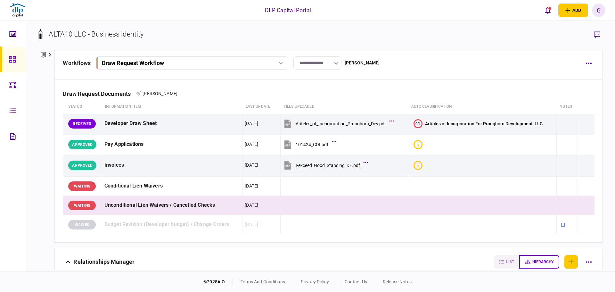
click at [157, 74] on div "**********" at bounding box center [328, 65] width 548 height 30
click at [17, 58] on div at bounding box center [14, 59] width 10 height 26
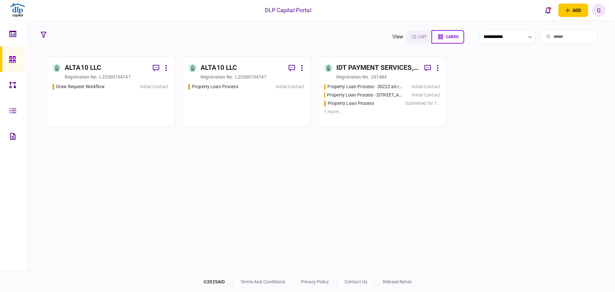
click at [115, 70] on div "ALTA10 LLC" at bounding box center [106, 68] width 83 height 12
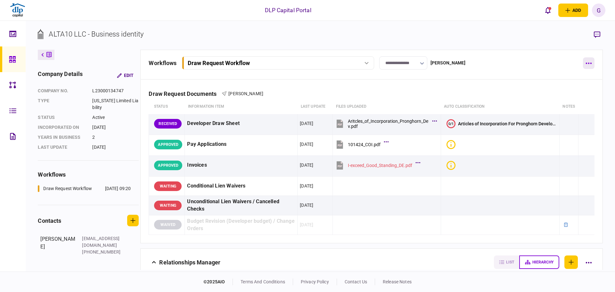
click at [584, 62] on button "button" at bounding box center [589, 63] width 12 height 12
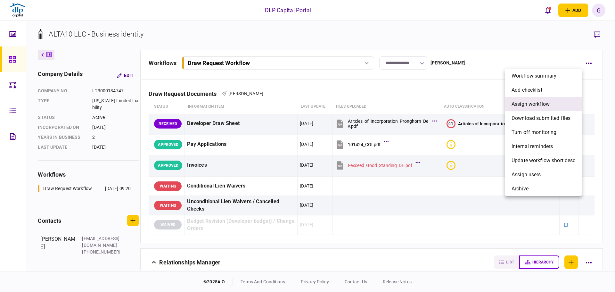
click at [564, 100] on li "assign workflow" at bounding box center [543, 104] width 77 height 14
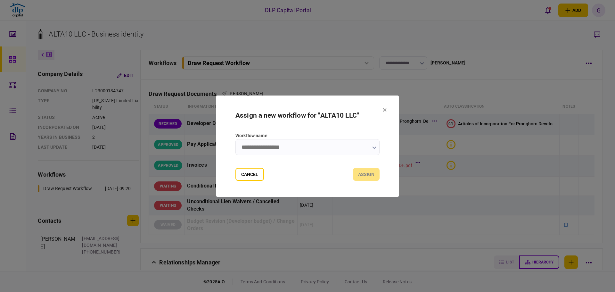
click at [346, 144] on input "Workflow name" at bounding box center [308, 147] width 144 height 16
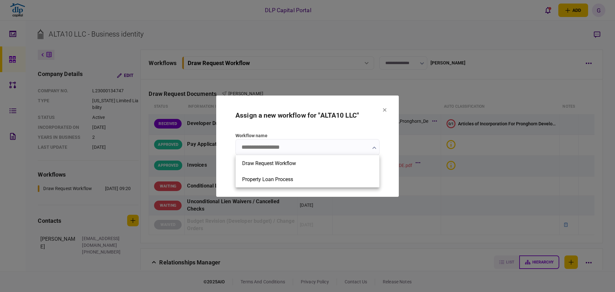
click at [384, 111] on div at bounding box center [307, 146] width 615 height 292
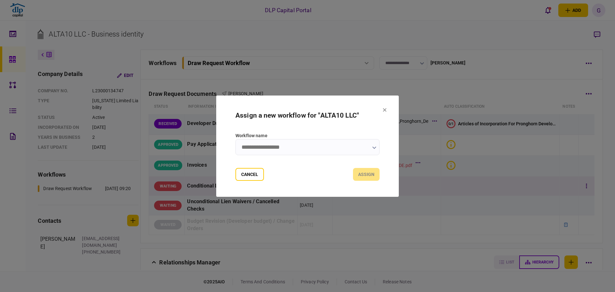
click at [248, 177] on button "Cancel" at bounding box center [250, 174] width 29 height 13
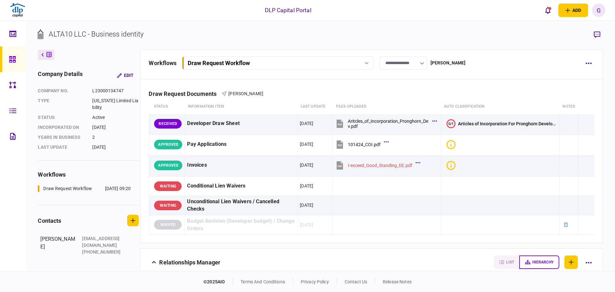
click at [15, 82] on icon at bounding box center [12, 84] width 7 height 7
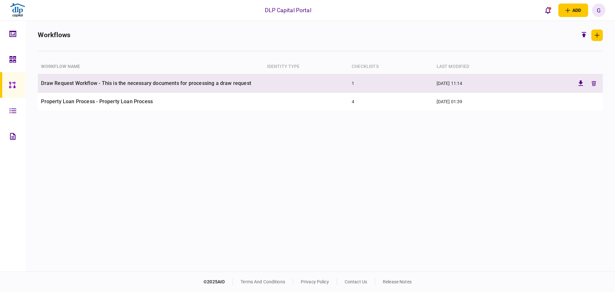
click at [113, 84] on td "Draw Request Workflow - This is the necessary documents for processing a draw r…" at bounding box center [151, 83] width 226 height 18
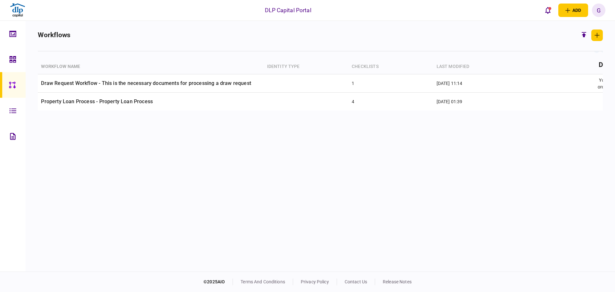
drag, startPoint x: 109, startPoint y: 163, endPoint x: 121, endPoint y: 159, distance: 13.7
click at [109, 164] on div "Workflow name identity type checklists last modified Draw Request Workflow - Th…" at bounding box center [320, 164] width 565 height 211
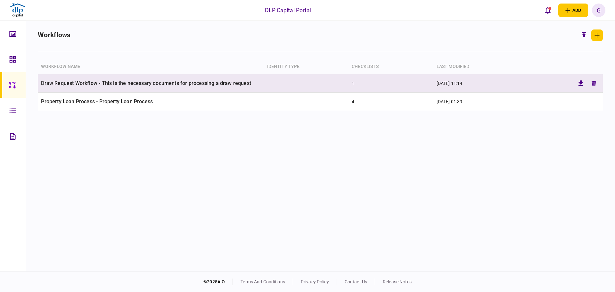
click at [164, 80] on td "Draw Request Workflow - This is the necessary documents for processing a draw r…" at bounding box center [151, 83] width 226 height 18
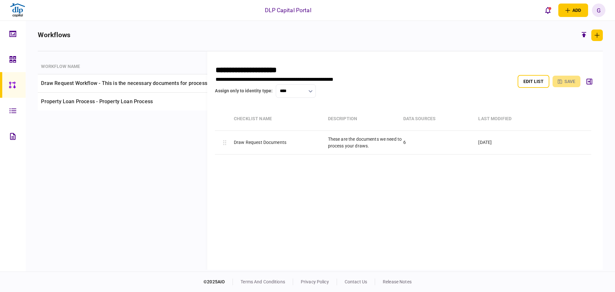
click at [520, 80] on button "edit list" at bounding box center [534, 81] width 32 height 13
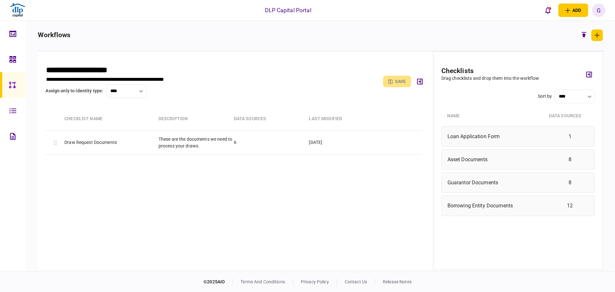
click at [586, 86] on div "checklists Drag checklists and drop them into the workflow" at bounding box center [519, 74] width 154 height 30
click at [587, 75] on icon "button" at bounding box center [590, 74] width 6 height 6
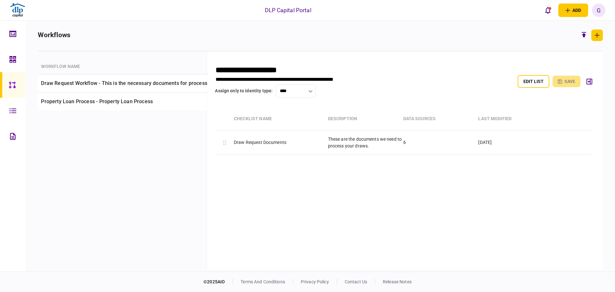
click at [284, 68] on input "**********" at bounding box center [310, 69] width 190 height 9
click at [283, 68] on input "**********" at bounding box center [310, 69] width 190 height 9
click at [318, 69] on input "**********" at bounding box center [310, 69] width 190 height 9
click at [334, 64] on div "**********" at bounding box center [405, 81] width 380 height 45
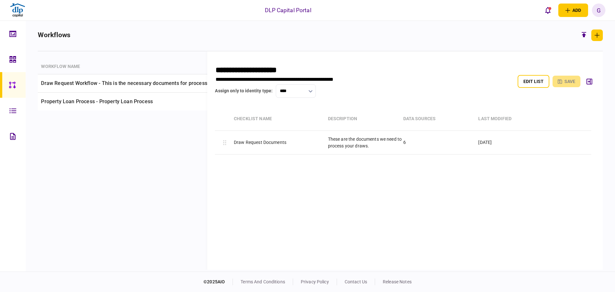
click at [333, 68] on input "**********" at bounding box center [310, 69] width 190 height 9
type input "**********"
click at [566, 79] on button "save" at bounding box center [567, 82] width 28 height 12
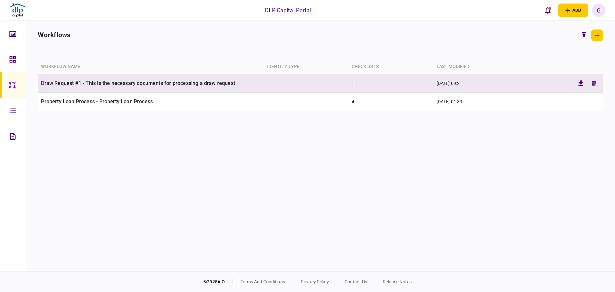
click at [149, 85] on td "Draw Request #1 - This is the necessary documents for processing a draw request" at bounding box center [151, 83] width 226 height 18
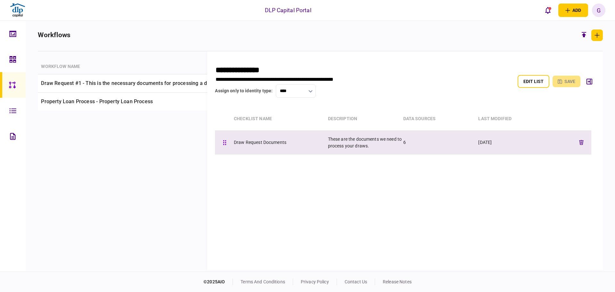
click at [274, 144] on div "Draw Request Documents" at bounding box center [281, 142] width 94 height 7
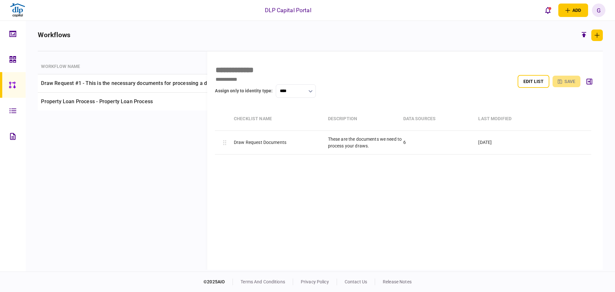
click at [146, 137] on div "Workflow name identity type checklists last modified Draw Request #1 - This is …" at bounding box center [320, 164] width 565 height 211
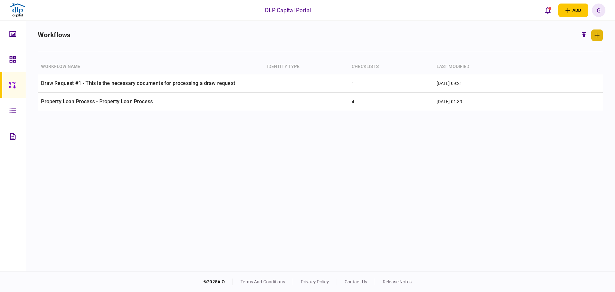
click at [601, 35] on button "button" at bounding box center [598, 35] width 12 height 12
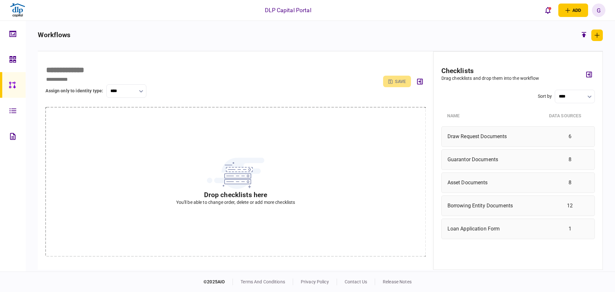
click at [124, 60] on div "assign only to identity type : **** reset edit list save" at bounding box center [236, 81] width 380 height 45
click at [123, 63] on div "assign only to identity type : **** reset edit list save" at bounding box center [236, 81] width 380 height 45
click at [122, 66] on input "text" at bounding box center [141, 69] width 190 height 9
type input "**********"
click at [392, 81] on icon "submit" at bounding box center [390, 81] width 4 height 4
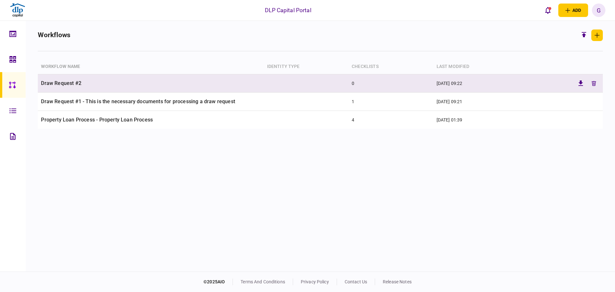
click at [542, 85] on td "[DATE] 09:22" at bounding box center [490, 83] width 113 height 18
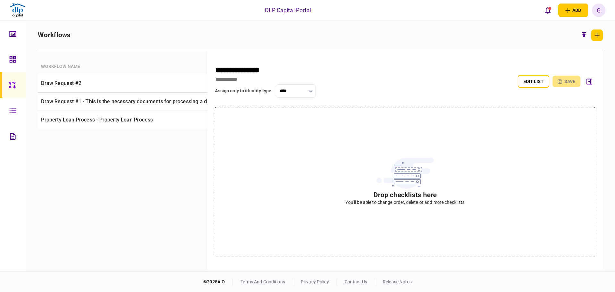
click at [542, 84] on button "edit list" at bounding box center [534, 81] width 32 height 13
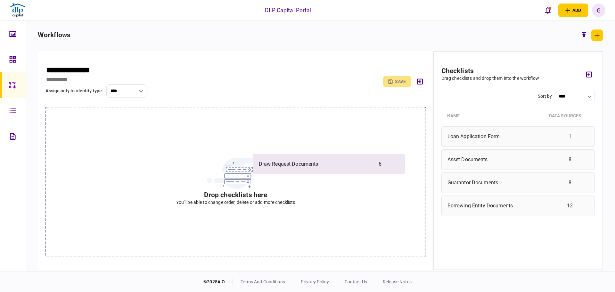
drag, startPoint x: 493, startPoint y: 137, endPoint x: 256, endPoint y: 160, distance: 237.3
click at [257, 160] on div "**********" at bounding box center [320, 160] width 565 height 219
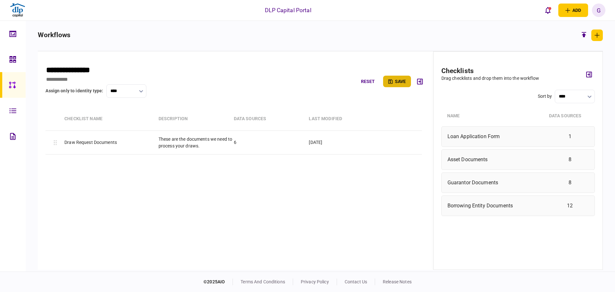
click at [399, 82] on button "save" at bounding box center [397, 82] width 28 height 12
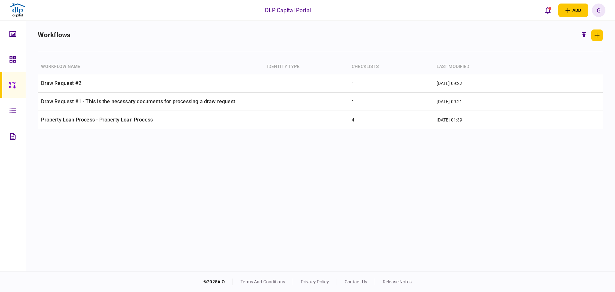
click at [18, 64] on div at bounding box center [14, 59] width 10 height 26
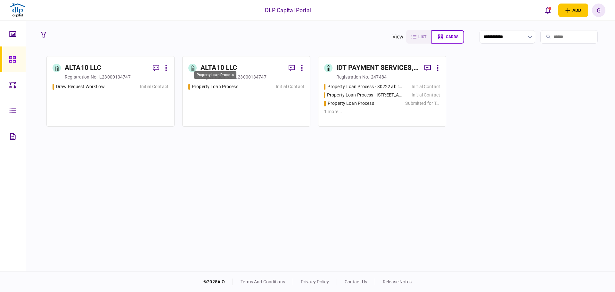
click at [220, 87] on div "Property Loan Process" at bounding box center [215, 86] width 46 height 7
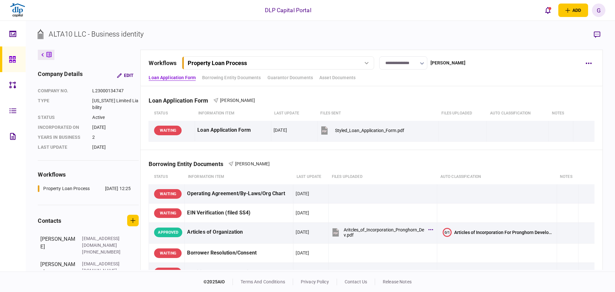
click at [224, 65] on div "Property Loan Process" at bounding box center [217, 63] width 59 height 7
click at [230, 61] on div "Property Loan Process" at bounding box center [217, 63] width 59 height 7
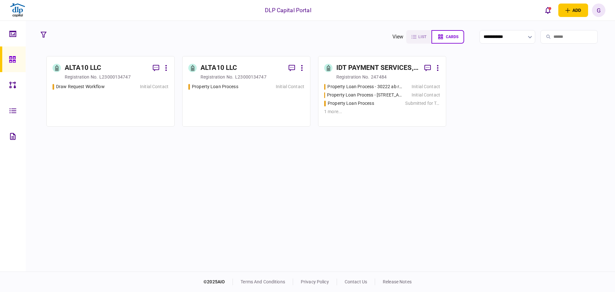
click at [118, 71] on div "ALTA10 LLC" at bounding box center [106, 68] width 83 height 12
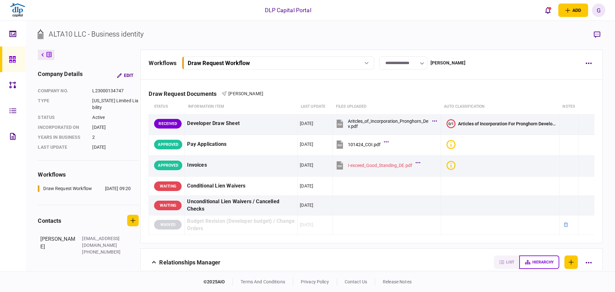
click at [262, 70] on div "**********" at bounding box center [371, 65] width 462 height 30
click at [259, 62] on div "Draw Request Workflow" at bounding box center [271, 63] width 166 height 7
click at [259, 63] on div "Draw Request Workflow" at bounding box center [271, 63] width 166 height 7
click at [379, 78] on div "**********" at bounding box center [371, 65] width 462 height 30
click at [587, 66] on button "button" at bounding box center [589, 63] width 12 height 12
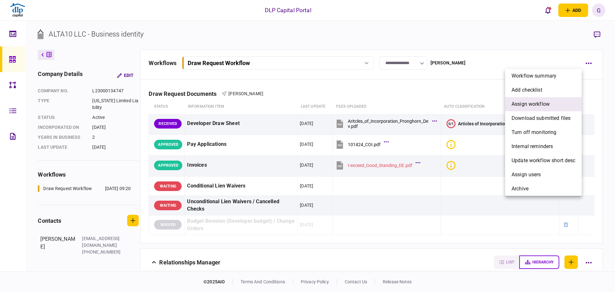
click at [548, 105] on span "assign workflow" at bounding box center [531, 104] width 38 height 8
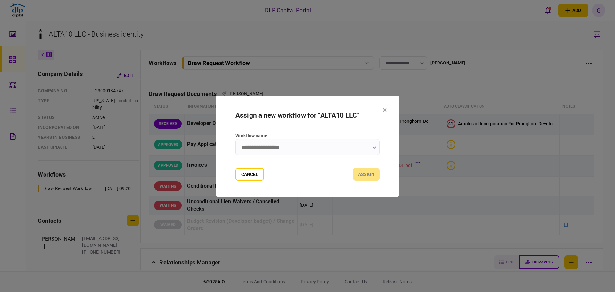
click at [318, 147] on input "Workflow name" at bounding box center [308, 147] width 144 height 16
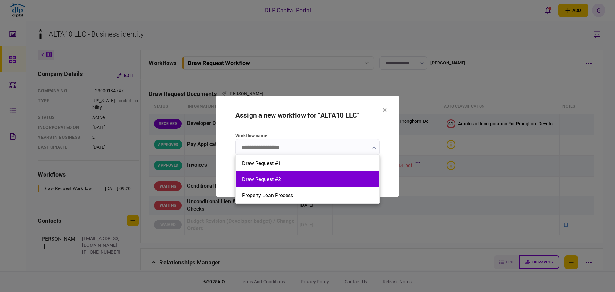
click at [304, 178] on button "Draw Request #2" at bounding box center [307, 179] width 131 height 6
type input "**********"
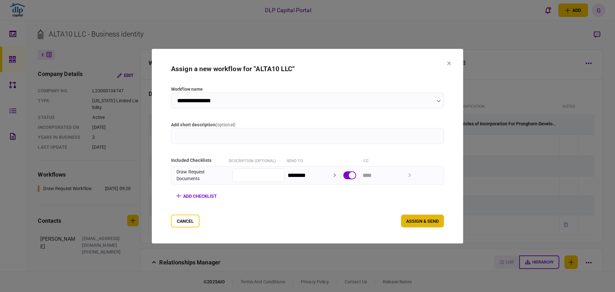
click at [444, 222] on button "assign & send" at bounding box center [422, 220] width 43 height 13
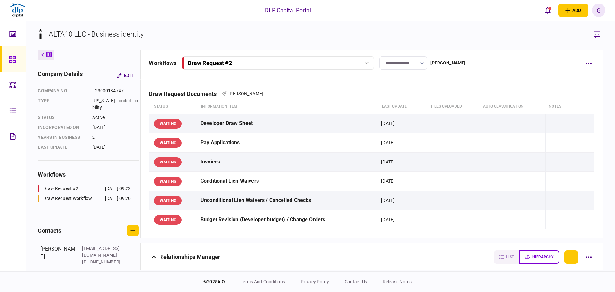
click at [313, 62] on div "Draw Request #2" at bounding box center [271, 63] width 166 height 7
click at [275, 90] on link "Draw Request Workflow [DATE] 09:20" at bounding box center [279, 89] width 184 height 13
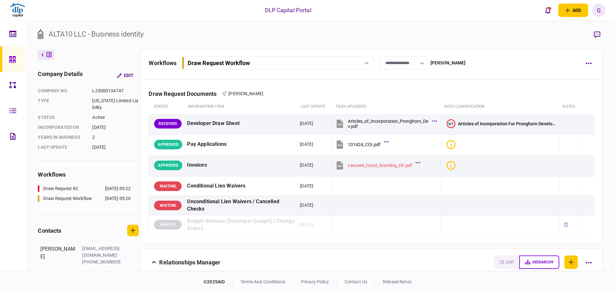
click at [242, 65] on div "Draw Request Workflow" at bounding box center [219, 63] width 62 height 7
click at [240, 88] on div "Draw Request Workflow" at bounding box center [216, 89] width 49 height 7
click at [270, 56] on div "**********" at bounding box center [371, 65] width 462 height 30
click at [255, 64] on div "Draw Request Workflow" at bounding box center [271, 63] width 166 height 7
click at [247, 80] on link "Draw Request #2 [DATE] 09:22" at bounding box center [279, 76] width 184 height 13
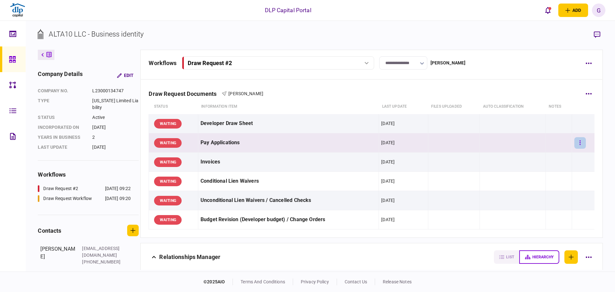
click at [575, 144] on button "button" at bounding box center [581, 143] width 12 height 12
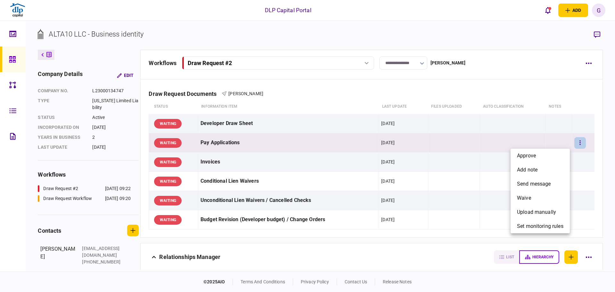
click at [360, 93] on div at bounding box center [307, 146] width 615 height 292
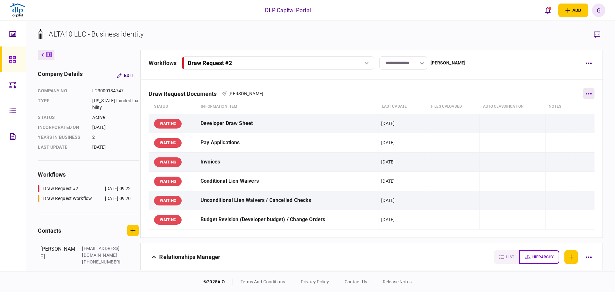
click at [586, 96] on button "button" at bounding box center [589, 94] width 12 height 12
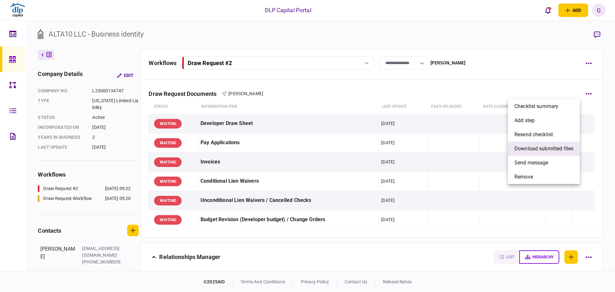
click at [537, 151] on span "download submitted files" at bounding box center [544, 149] width 59 height 8
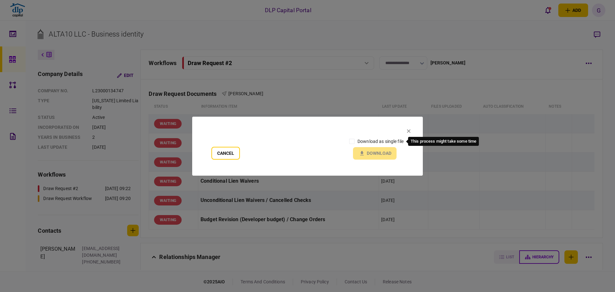
click at [358, 140] on label "download as single file" at bounding box center [381, 141] width 46 height 7
click at [367, 161] on section "Cancel download as single file Download" at bounding box center [307, 146] width 231 height 59
click at [371, 152] on div "download as single file Download" at bounding box center [374, 148] width 57 height 24
drag, startPoint x: 221, startPoint y: 154, endPoint x: 210, endPoint y: 129, distance: 27.6
click at [221, 154] on button "Cancel" at bounding box center [226, 153] width 29 height 13
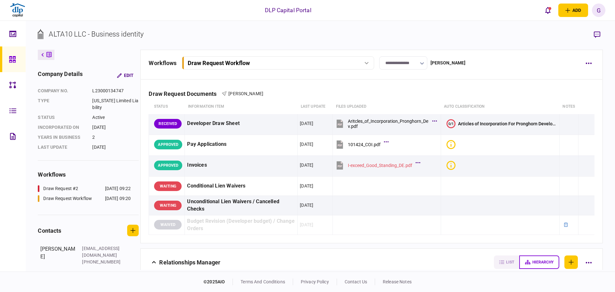
click at [229, 63] on div "Draw Request Workflow" at bounding box center [219, 63] width 62 height 7
click at [599, 61] on div "**********" at bounding box center [371, 65] width 462 height 30
click at [588, 65] on button "button" at bounding box center [589, 63] width 12 height 12
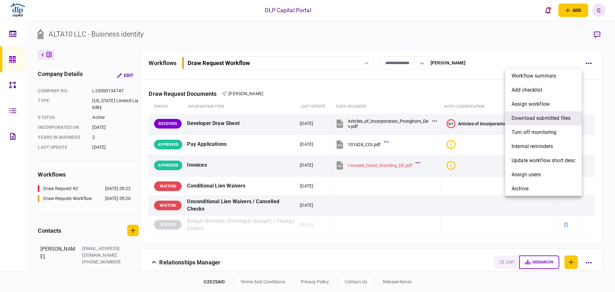
click at [555, 123] on li "download submitted files" at bounding box center [543, 118] width 77 height 14
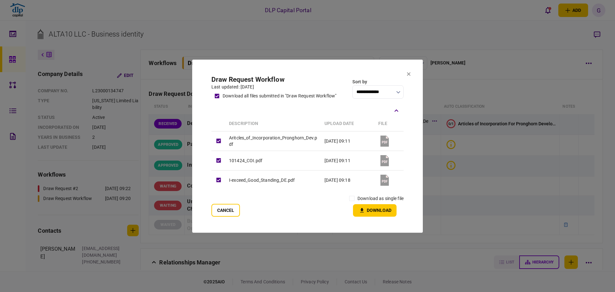
click at [368, 95] on input "**********" at bounding box center [378, 91] width 51 height 13
click at [330, 106] on div at bounding box center [307, 146] width 615 height 292
click at [380, 213] on button "Download" at bounding box center [375, 210] width 44 height 12
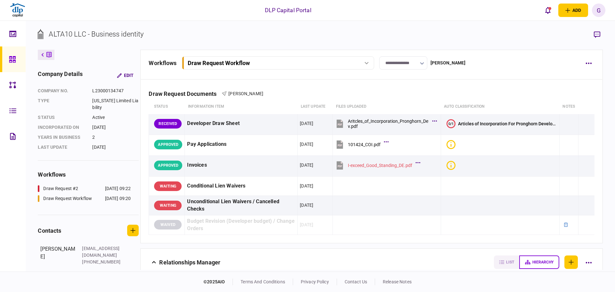
drag, startPoint x: 462, startPoint y: 65, endPoint x: 394, endPoint y: 73, distance: 68.4
click at [462, 65] on div "**********" at bounding box center [364, 62] width 431 height 13
click at [332, 67] on button "Draw Request Workflow" at bounding box center [278, 62] width 192 height 13
click at [127, 78] on button "Edit" at bounding box center [125, 76] width 27 height 12
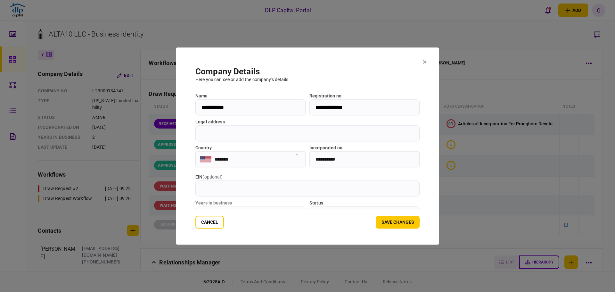
click at [424, 63] on icon at bounding box center [425, 62] width 4 height 4
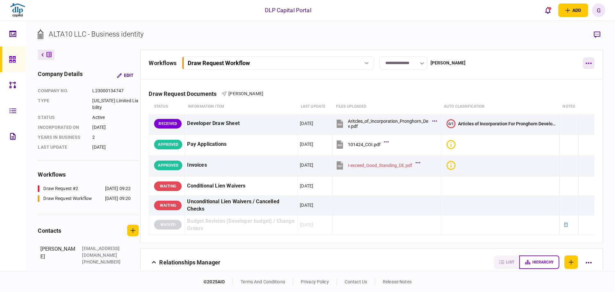
drag, startPoint x: 595, startPoint y: 58, endPoint x: 592, endPoint y: 64, distance: 6.9
click at [595, 59] on div "**********" at bounding box center [371, 65] width 462 height 30
click at [590, 66] on button "button" at bounding box center [589, 63] width 12 height 12
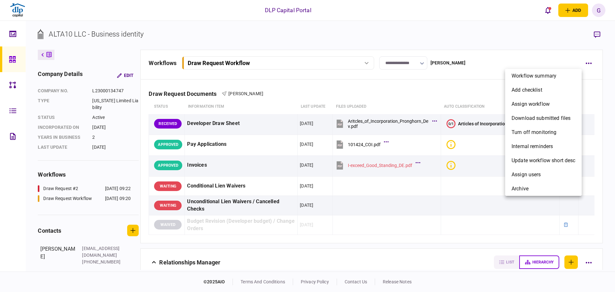
click at [597, 47] on div at bounding box center [307, 146] width 615 height 292
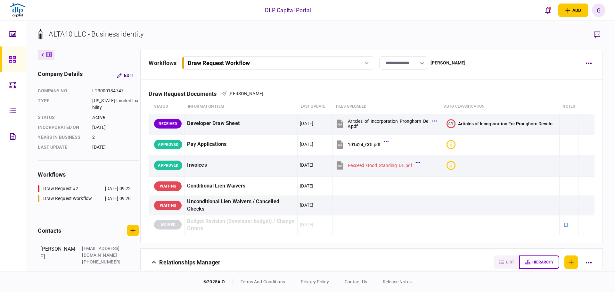
click at [598, 10] on div "G" at bounding box center [598, 10] width 13 height 13
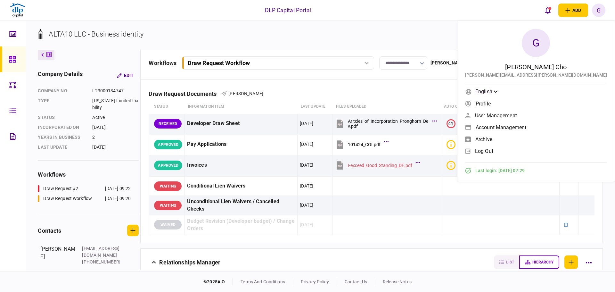
click at [517, 116] on span "User management" at bounding box center [496, 115] width 42 height 5
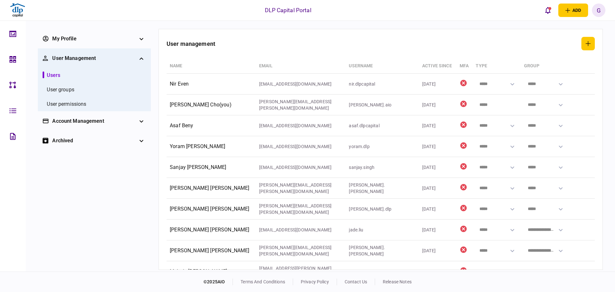
click at [121, 120] on div "Account management" at bounding box center [94, 121] width 84 height 8
click at [10, 63] on icon at bounding box center [12, 59] width 7 height 7
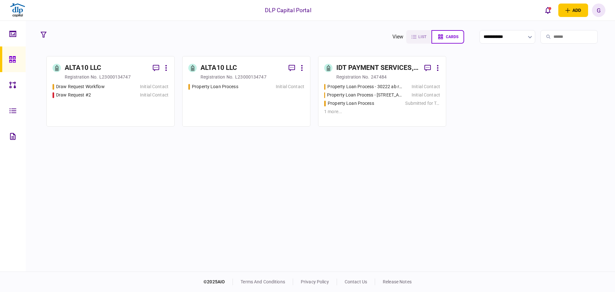
click at [83, 63] on div "ALTA10 LLC" at bounding box center [83, 68] width 37 height 10
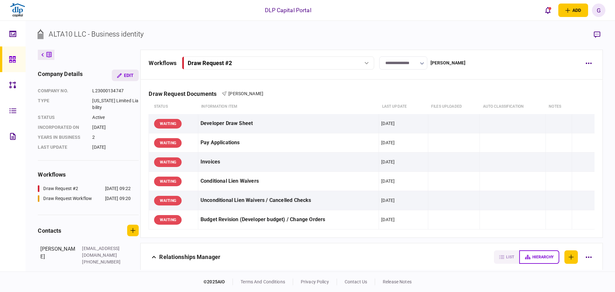
click at [121, 80] on button "Edit" at bounding box center [125, 76] width 27 height 12
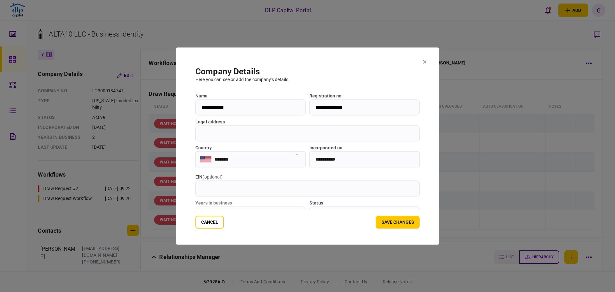
click at [257, 112] on input "**********" at bounding box center [251, 107] width 110 height 16
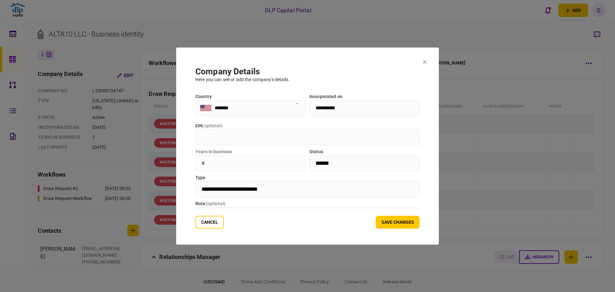
scroll to position [67, 0]
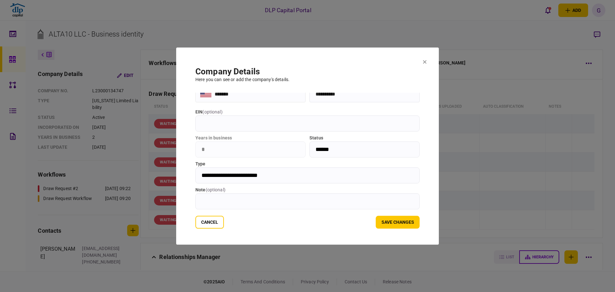
click at [227, 195] on input "note ( optional )" at bounding box center [308, 201] width 224 height 16
click at [429, 62] on section "**********" at bounding box center [307, 145] width 263 height 197
click at [426, 62] on icon at bounding box center [425, 62] width 4 height 4
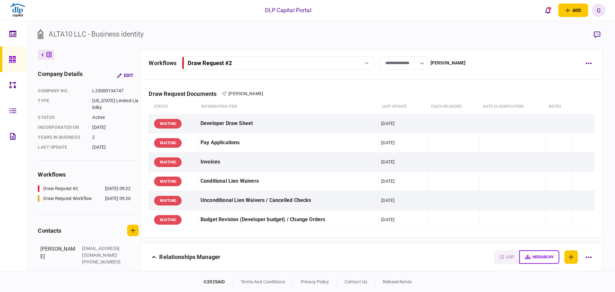
click at [49, 55] on icon at bounding box center [48, 55] width 5 height 7
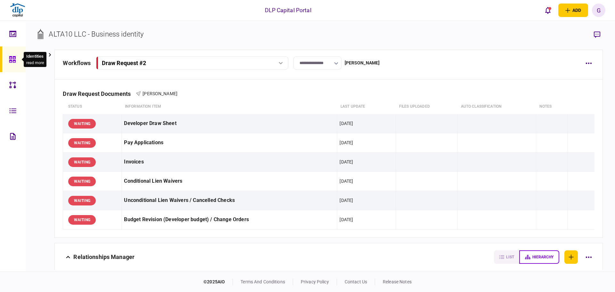
click at [20, 62] on div "Identities read more" at bounding box center [32, 59] width 27 height 15
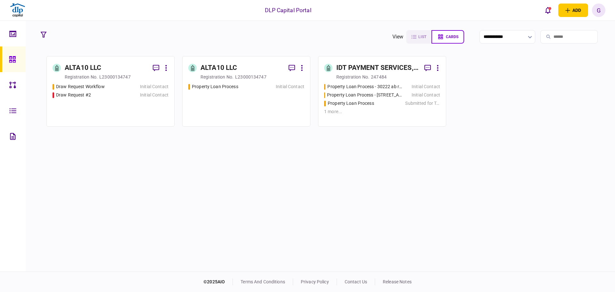
click at [22, 41] on link at bounding box center [13, 34] width 26 height 26
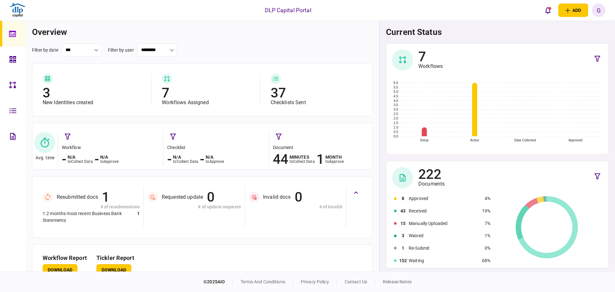
click at [19, 68] on div at bounding box center [14, 59] width 10 height 26
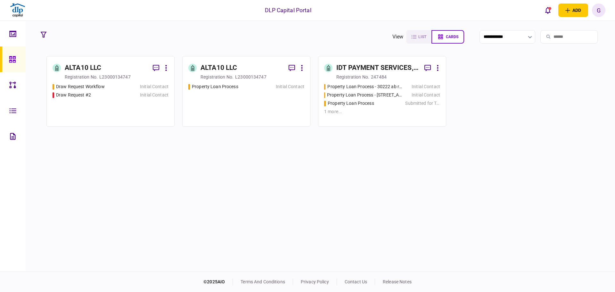
click at [556, 38] on input "search" at bounding box center [569, 36] width 57 height 13
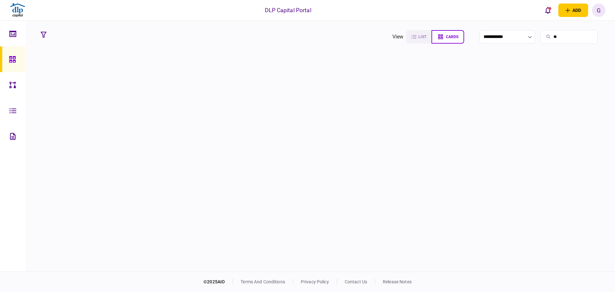
type input "*"
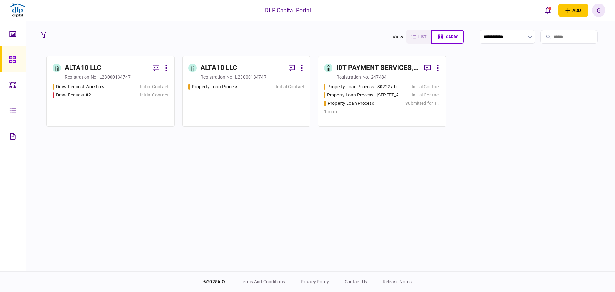
click at [89, 70] on div "ALTA10 LLC" at bounding box center [83, 68] width 37 height 10
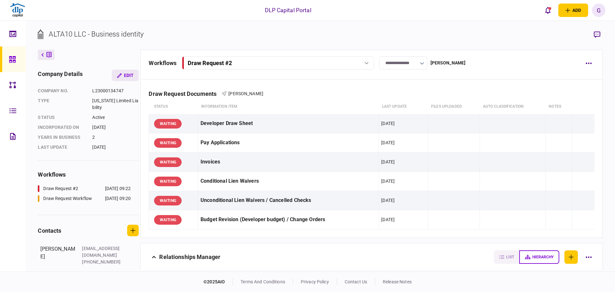
click at [129, 76] on button "Edit" at bounding box center [125, 76] width 27 height 12
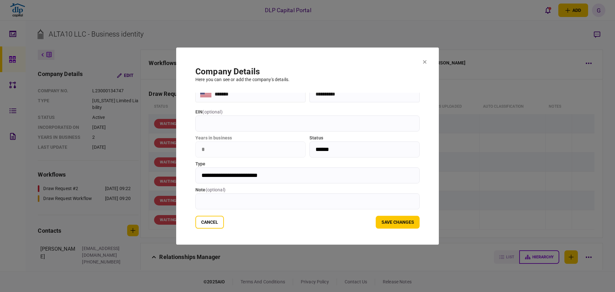
scroll to position [67, 0]
drag, startPoint x: 221, startPoint y: 196, endPoint x: 293, endPoint y: 232, distance: 80.8
click at [221, 196] on input "note ( optional )" at bounding box center [308, 201] width 224 height 16
paste input "*********"
type input "*********"
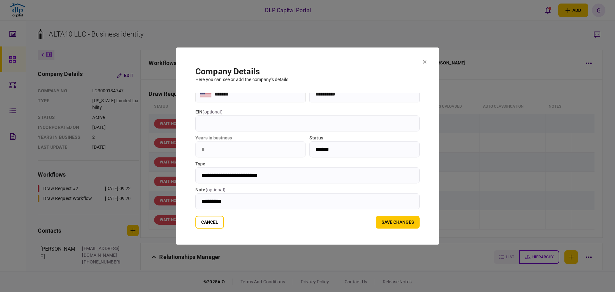
click at [362, 216] on div "Cancel Save changes" at bounding box center [308, 222] width 224 height 13
click at [390, 222] on button "Save changes" at bounding box center [398, 222] width 44 height 13
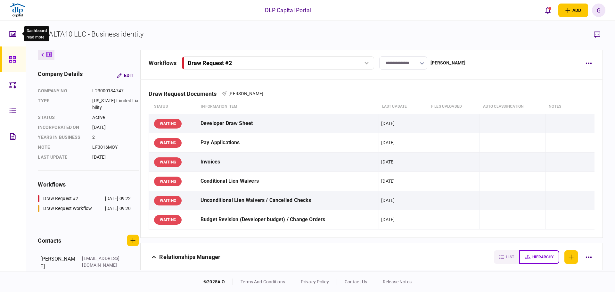
click at [16, 55] on div at bounding box center [14, 59] width 10 height 26
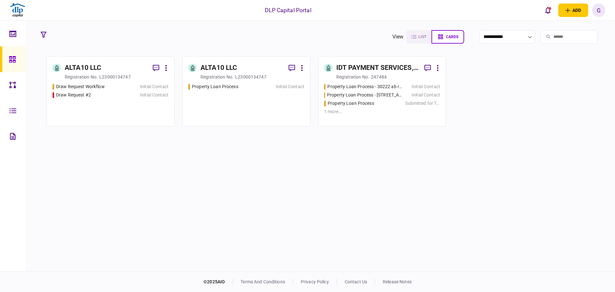
click at [561, 36] on input "search" at bounding box center [569, 36] width 57 height 13
paste input "*********"
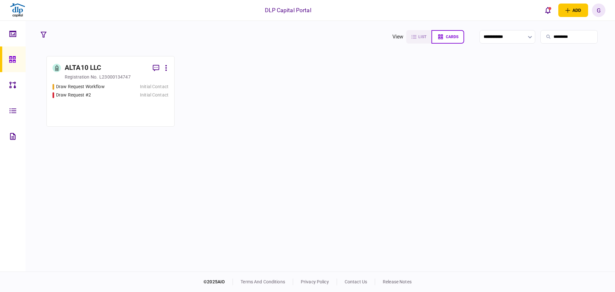
type input "*********"
click at [72, 66] on div "ALTA10 LLC" at bounding box center [83, 68] width 37 height 10
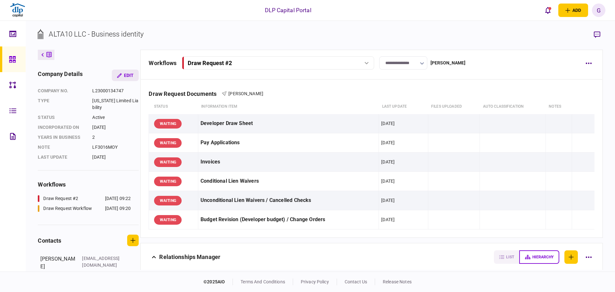
click at [132, 76] on button "Edit" at bounding box center [125, 76] width 27 height 12
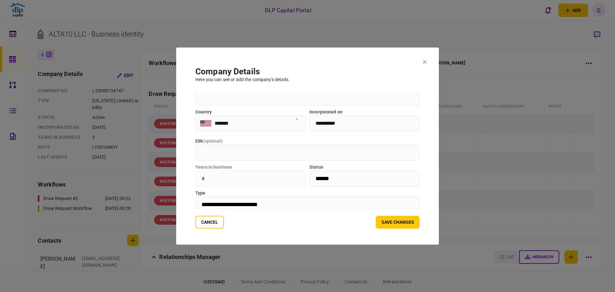
scroll to position [67, 0]
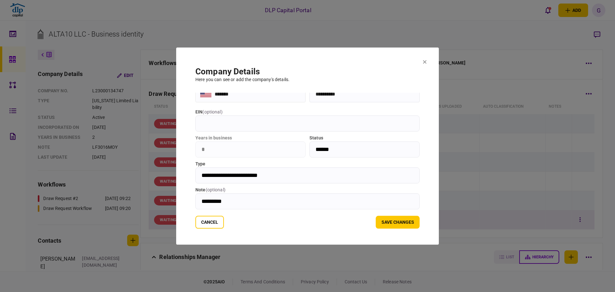
click at [209, 224] on button "Cancel" at bounding box center [210, 222] width 29 height 13
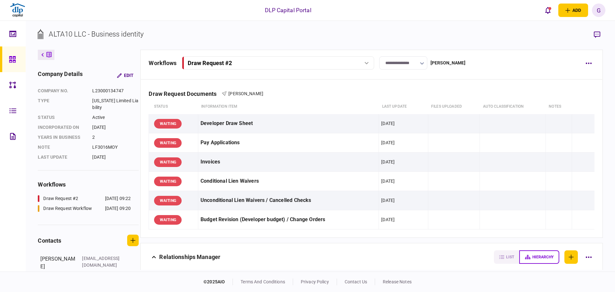
drag, startPoint x: 42, startPoint y: 55, endPoint x: 21, endPoint y: 57, distance: 21.3
click at [43, 55] on icon at bounding box center [43, 55] width 2 height 4
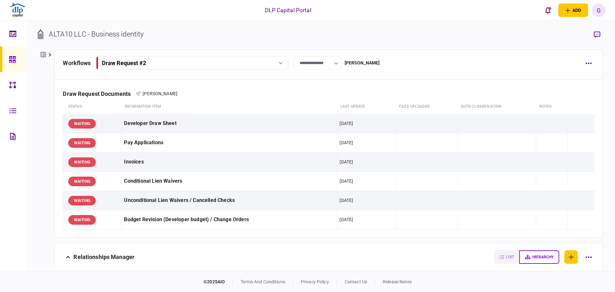
click at [10, 56] on icon at bounding box center [12, 59] width 7 height 7
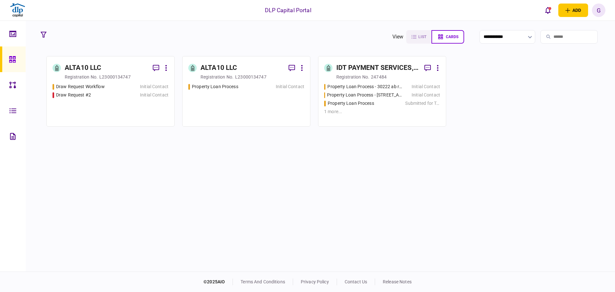
drag, startPoint x: 539, startPoint y: 38, endPoint x: 545, endPoint y: 39, distance: 6.8
click at [541, 37] on input "search" at bounding box center [569, 36] width 57 height 13
paste input "*********"
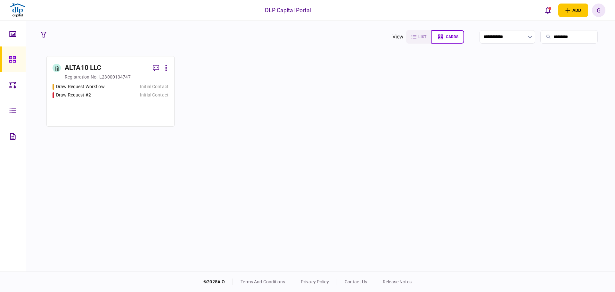
type input "*********"
